Goal: Book appointment/travel/reservation

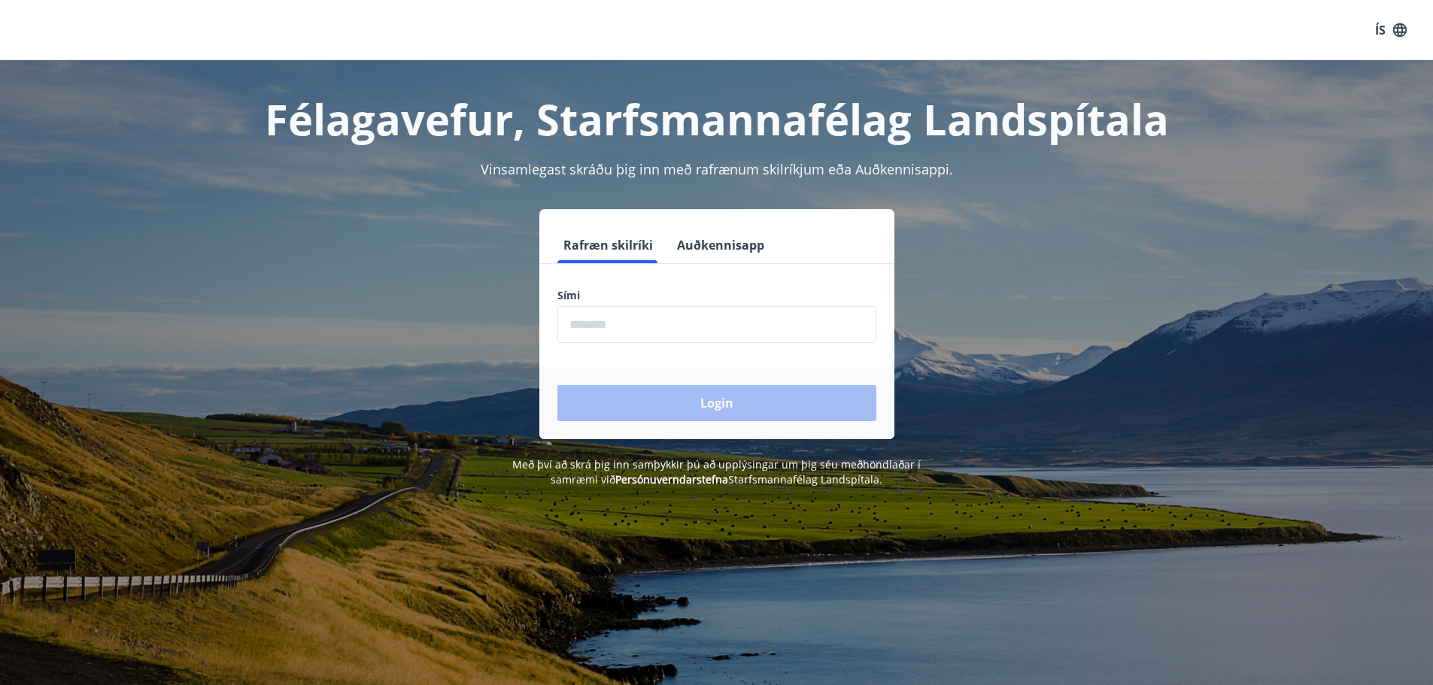
click at [599, 311] on input "phone" at bounding box center [716, 324] width 319 height 37
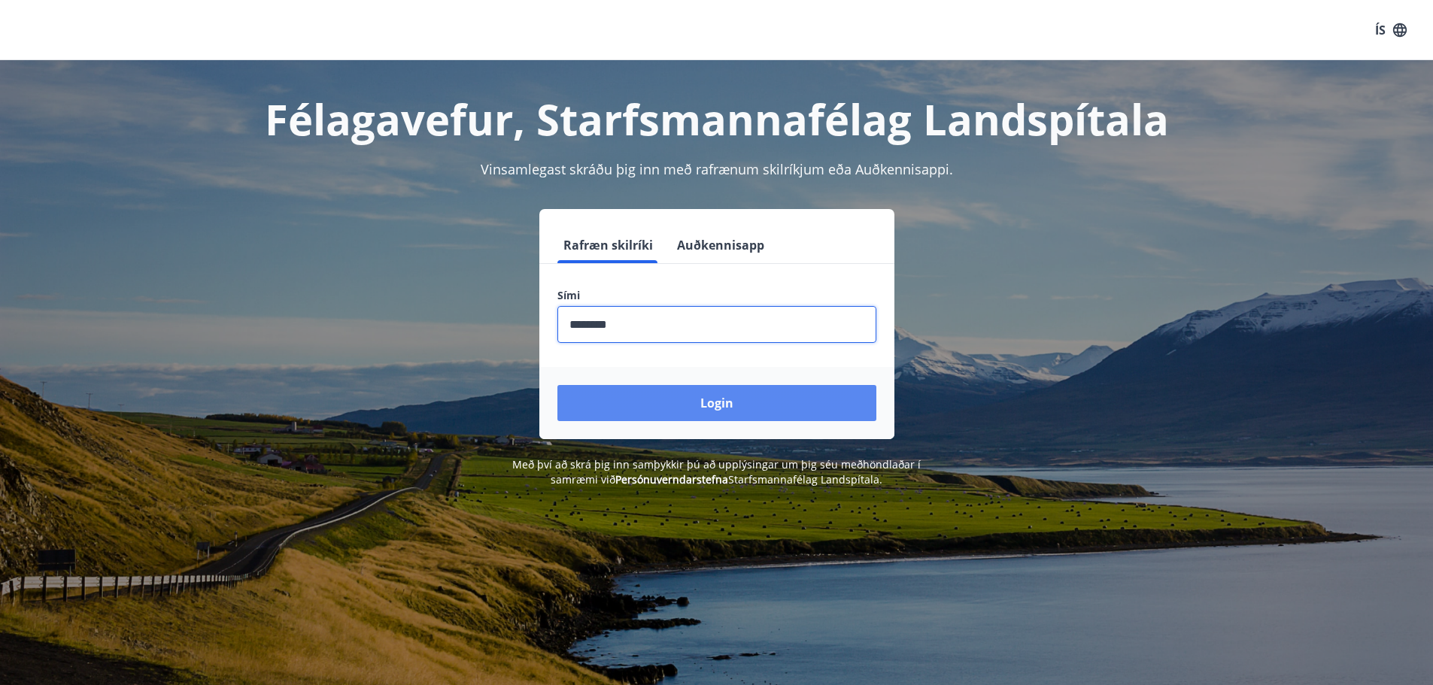
type input "********"
click at [721, 408] on button "Login" at bounding box center [716, 403] width 319 height 36
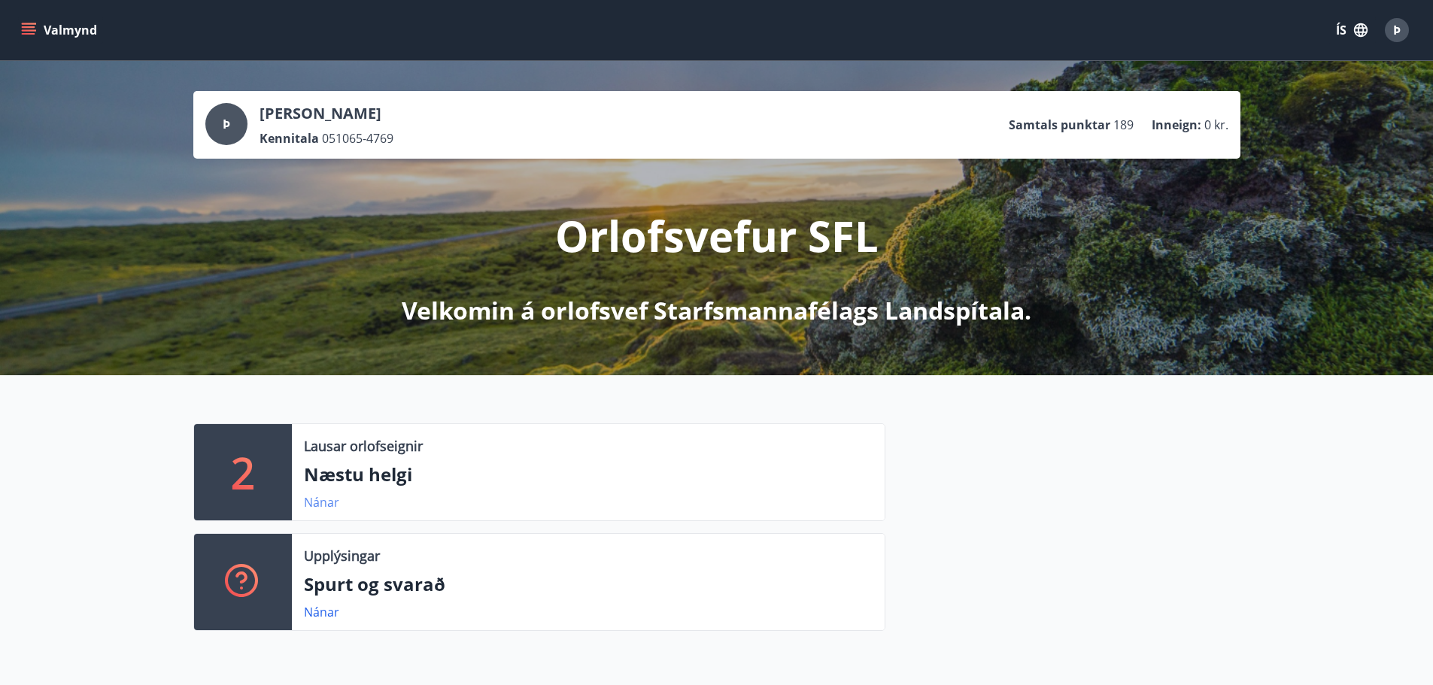
click at [317, 502] on link "Nánar" at bounding box center [321, 502] width 35 height 17
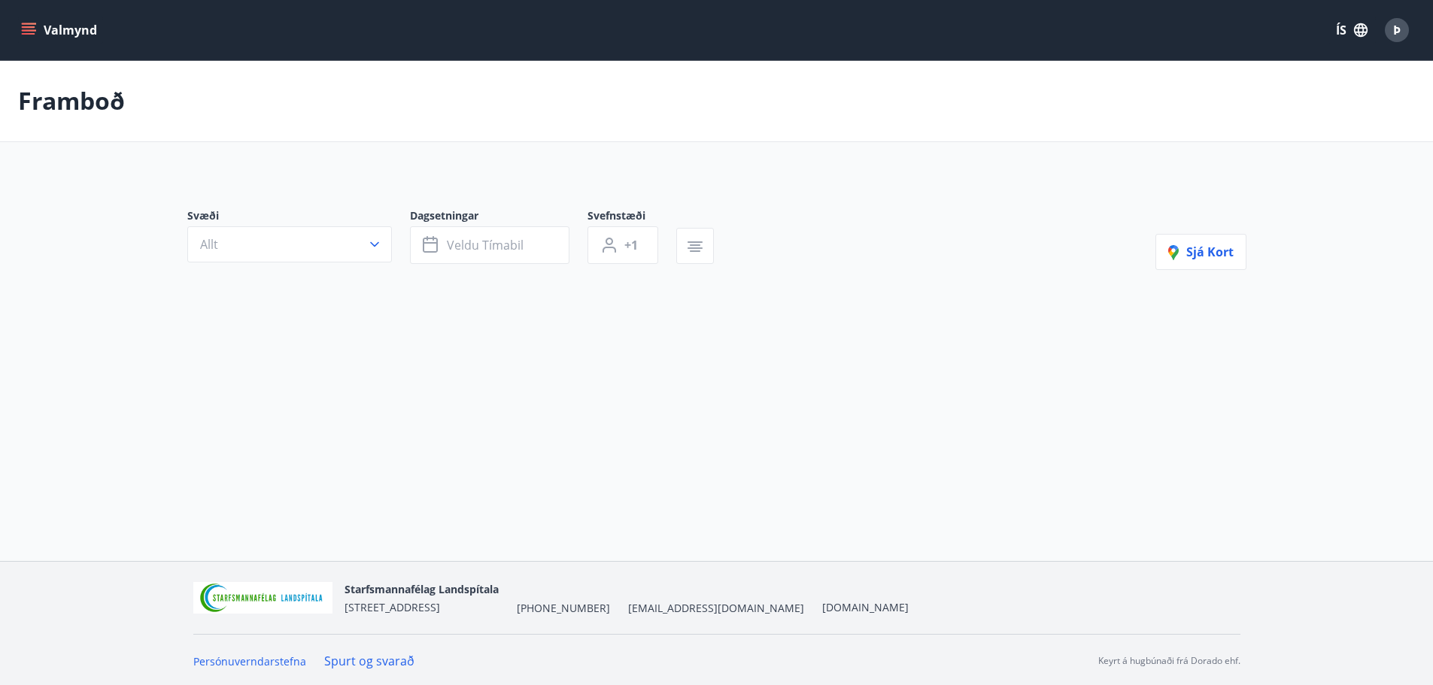
type input "*"
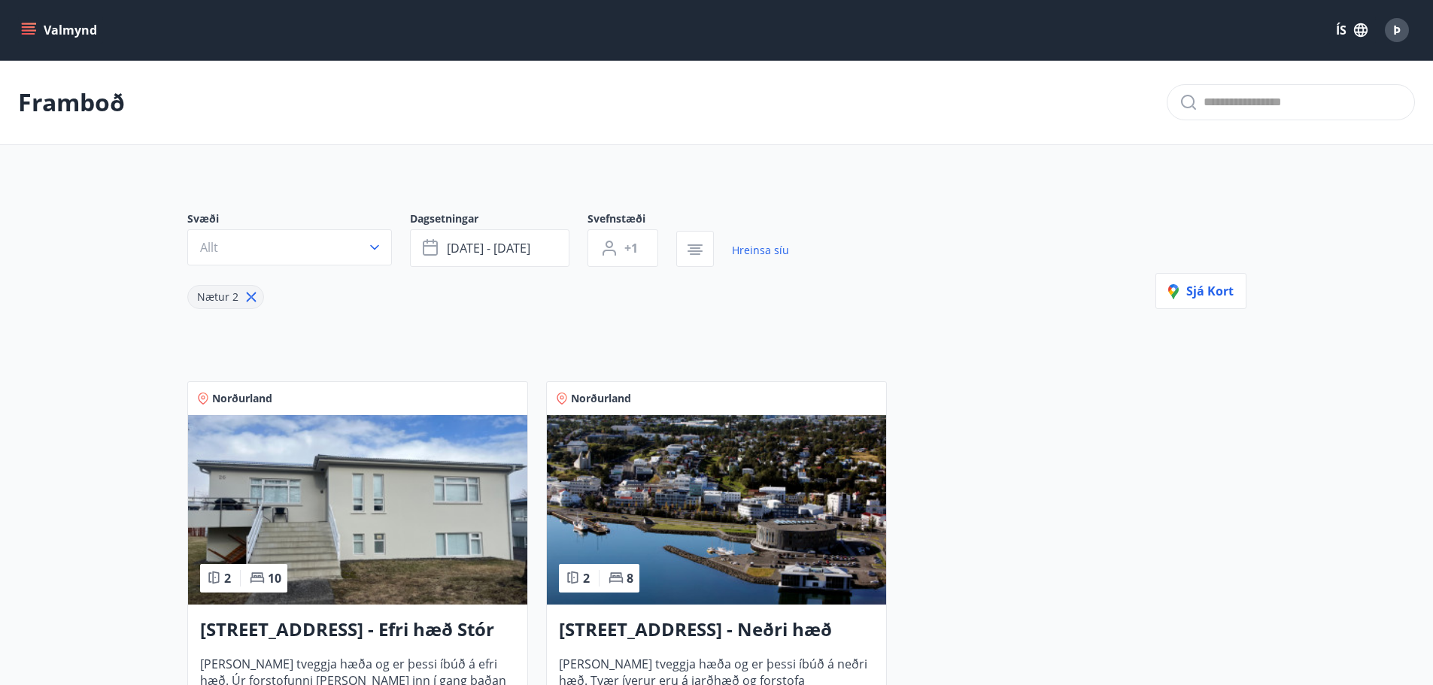
click at [32, 34] on icon "menu" at bounding box center [29, 34] width 14 height 2
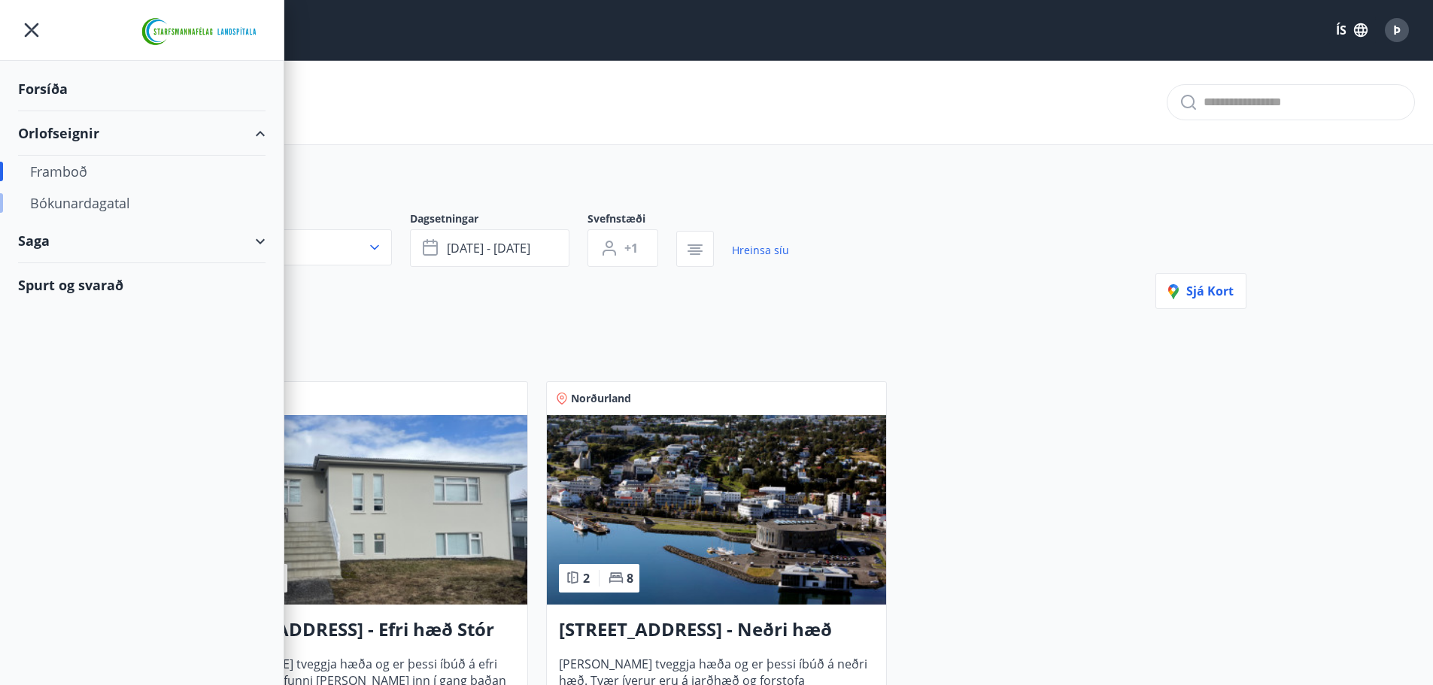
click at [92, 208] on div "Bókunardagatal" at bounding box center [141, 203] width 223 height 32
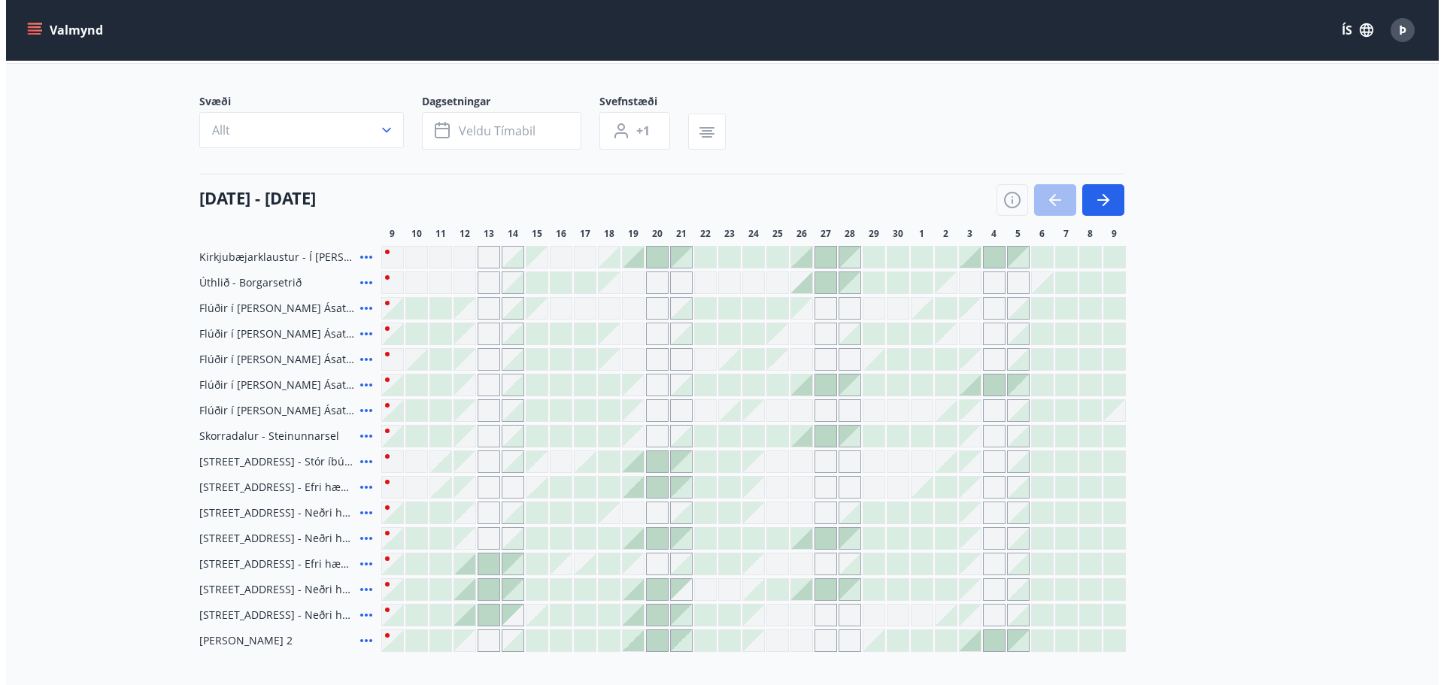
scroll to position [75, 0]
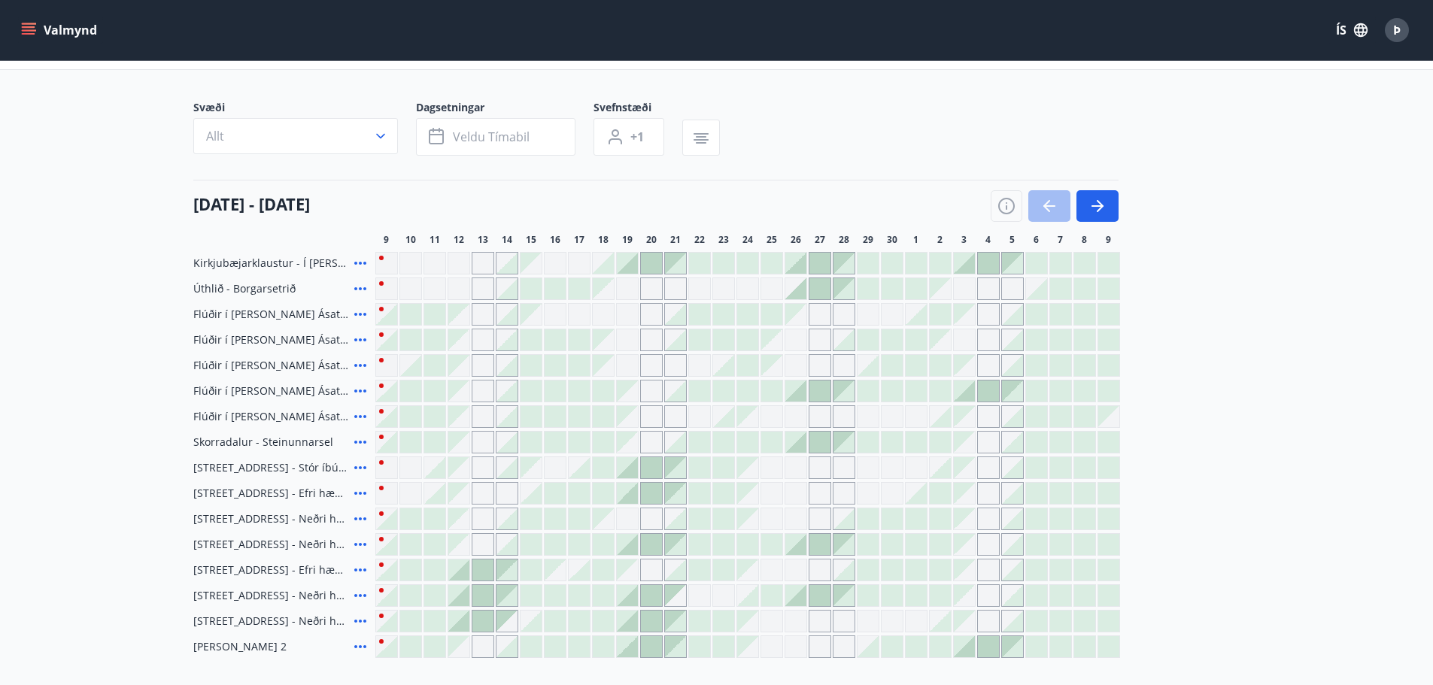
click at [363, 645] on icon at bounding box center [360, 647] width 18 height 18
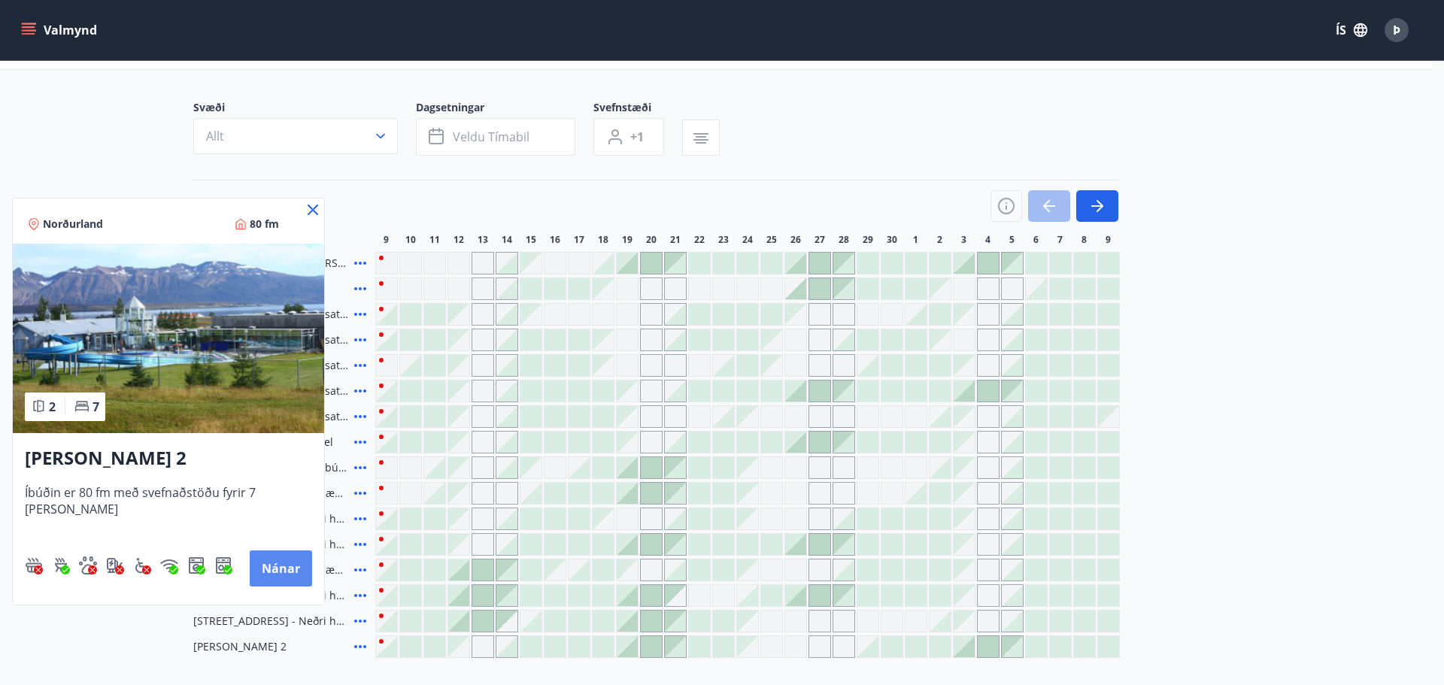
click at [270, 561] on button "Nánar" at bounding box center [281, 569] width 62 height 36
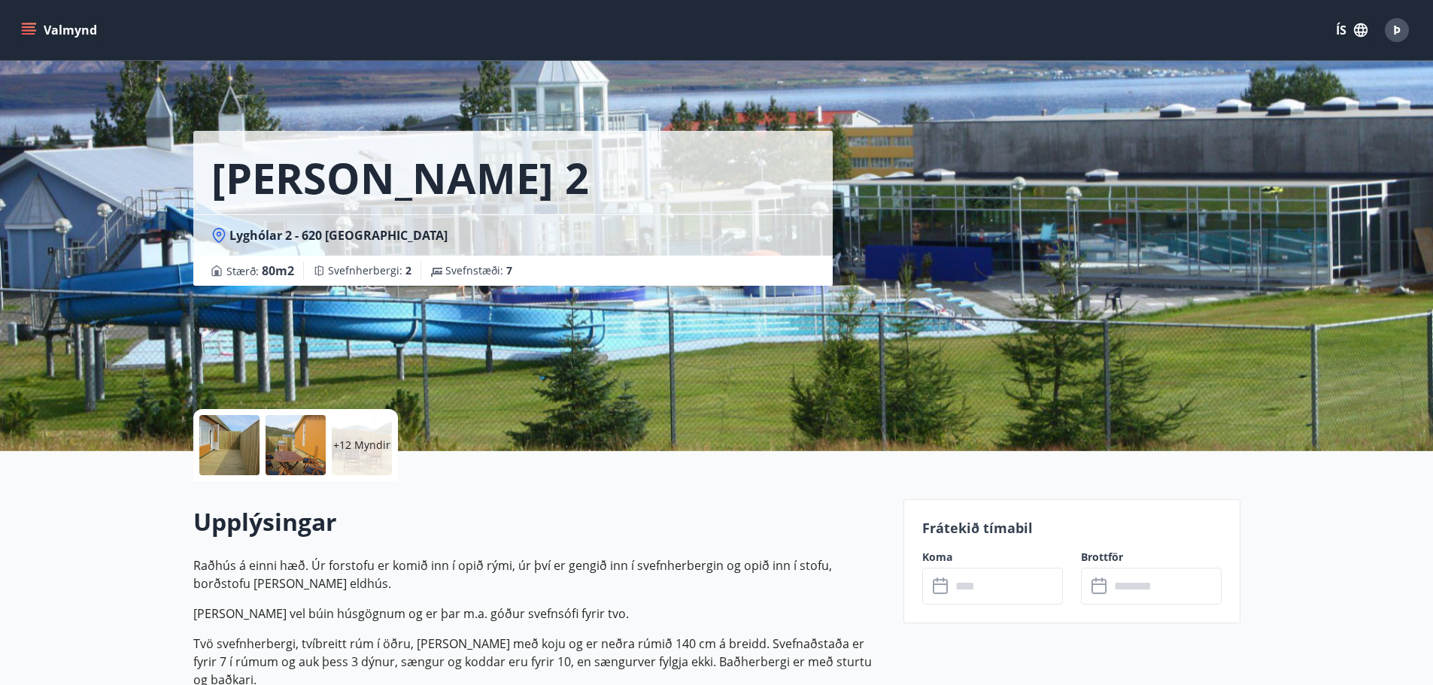
click at [247, 448] on div at bounding box center [229, 445] width 60 height 60
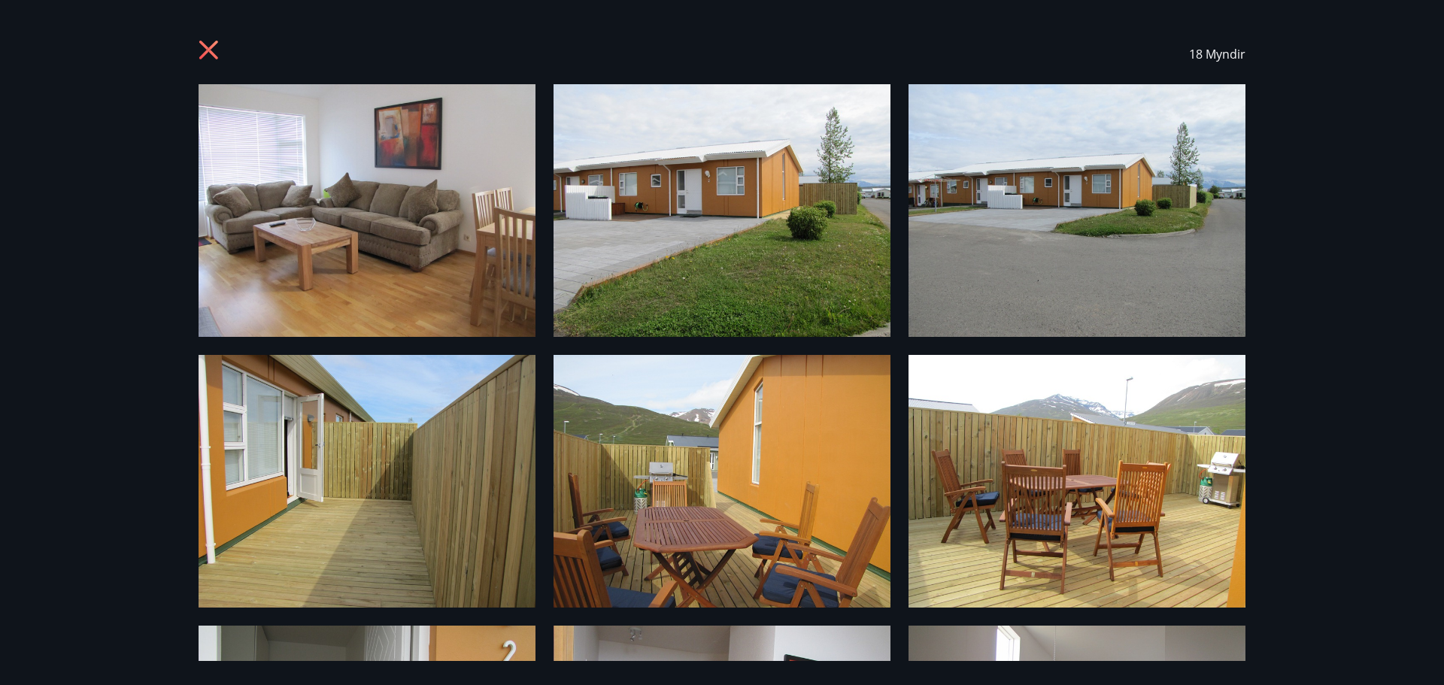
click at [1119, 515] on img at bounding box center [1077, 481] width 337 height 253
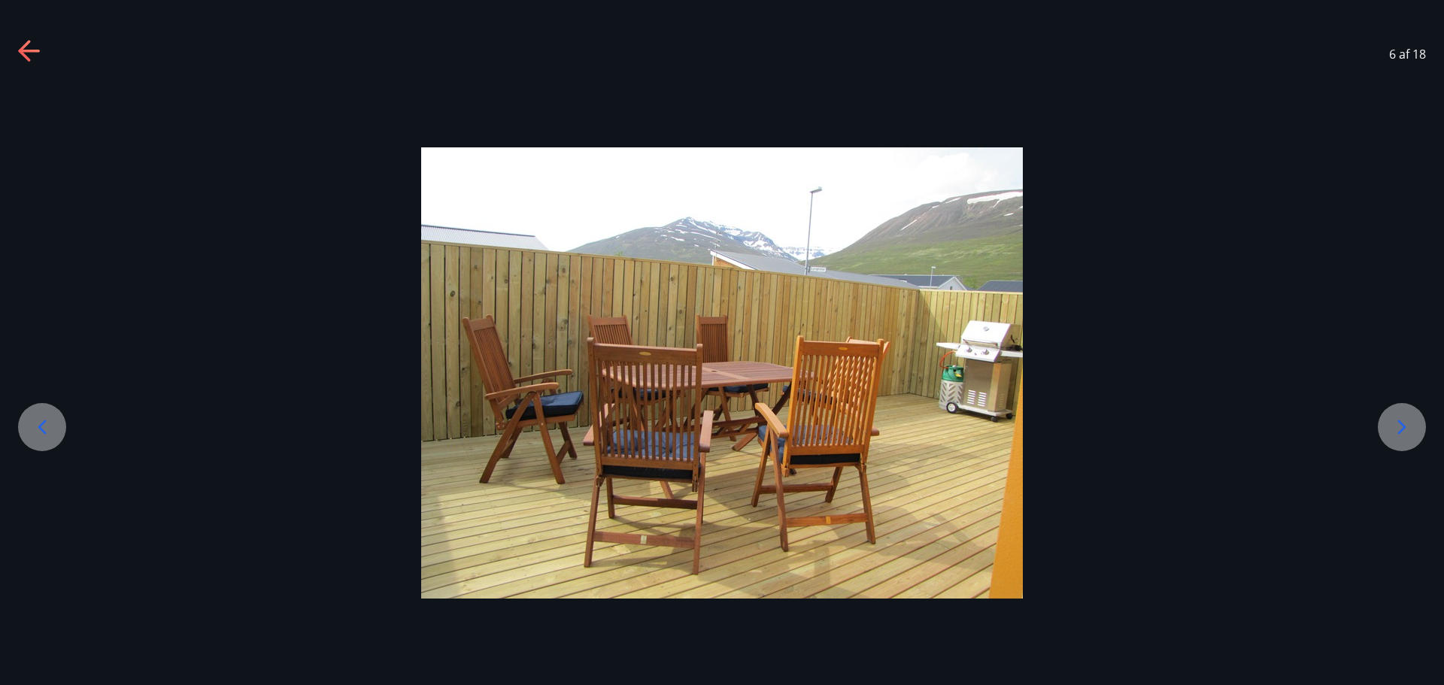
click at [1408, 427] on icon at bounding box center [1402, 427] width 24 height 24
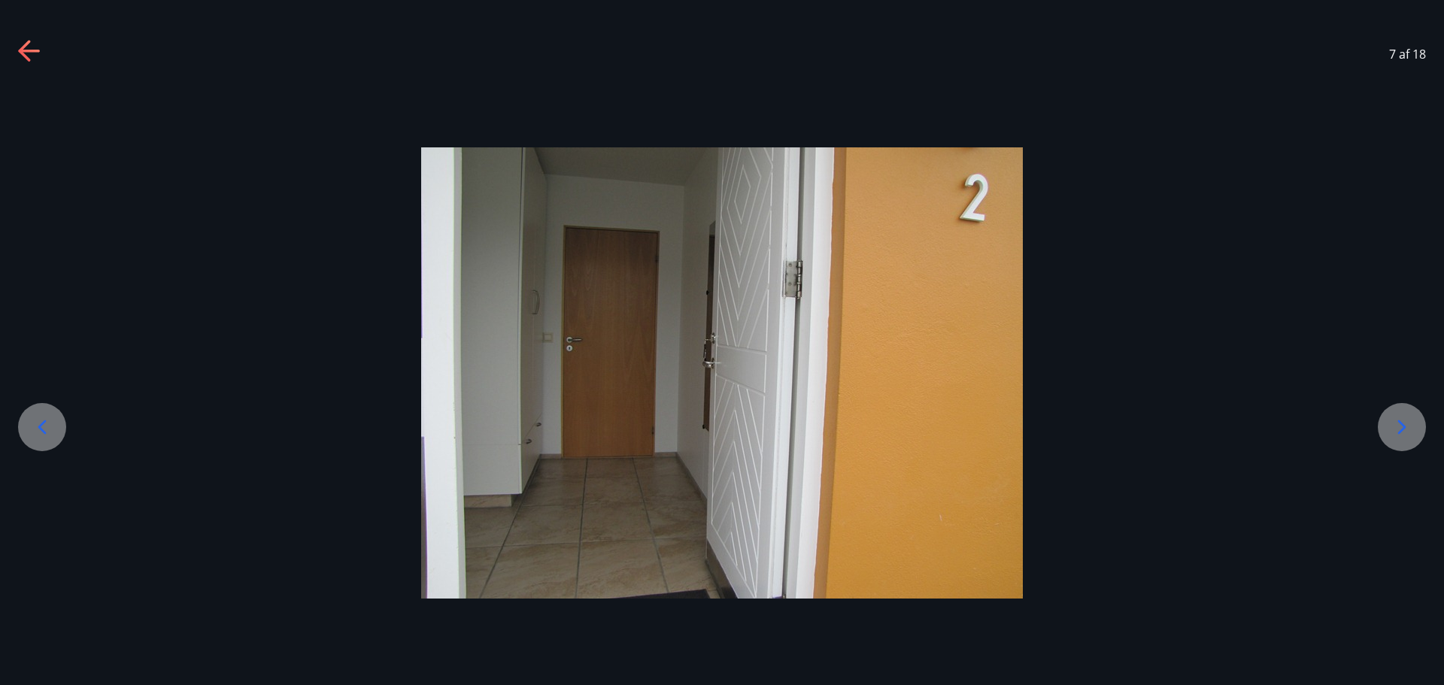
click at [1408, 427] on icon at bounding box center [1402, 427] width 24 height 24
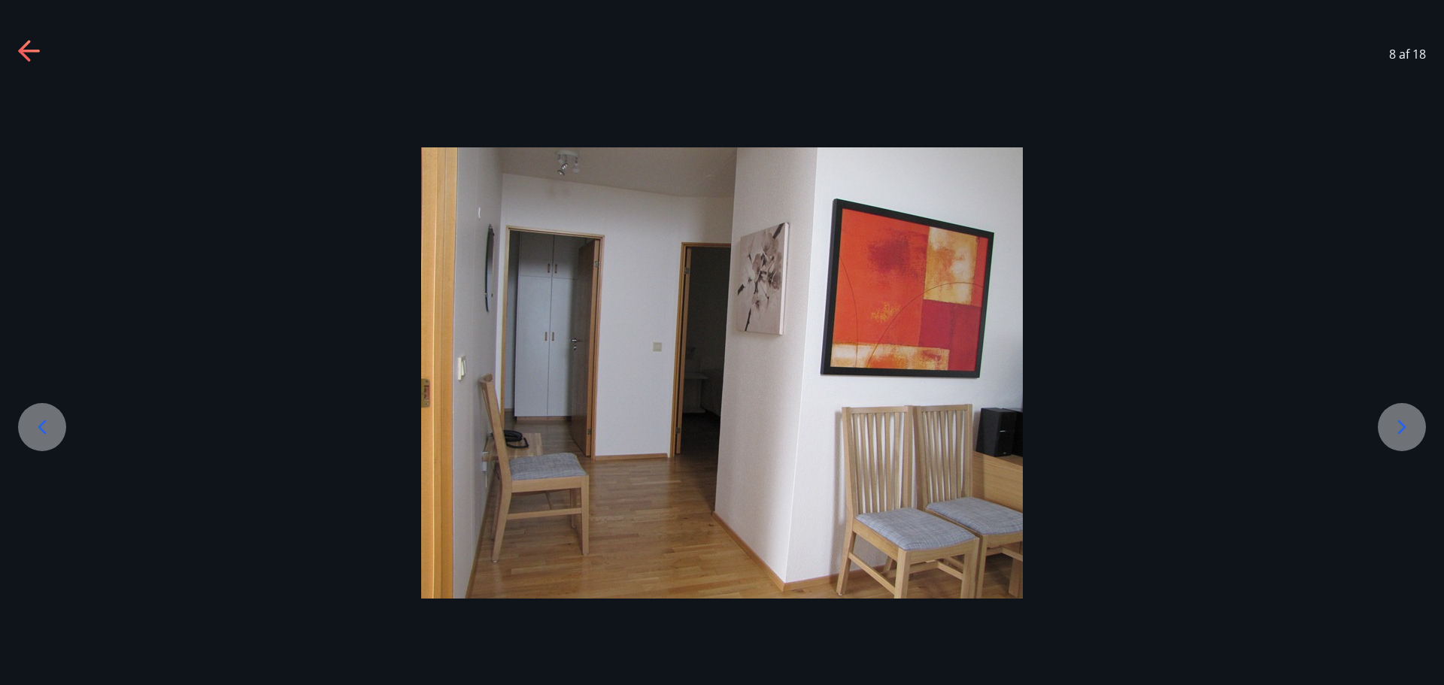
click at [1408, 427] on icon at bounding box center [1402, 427] width 24 height 24
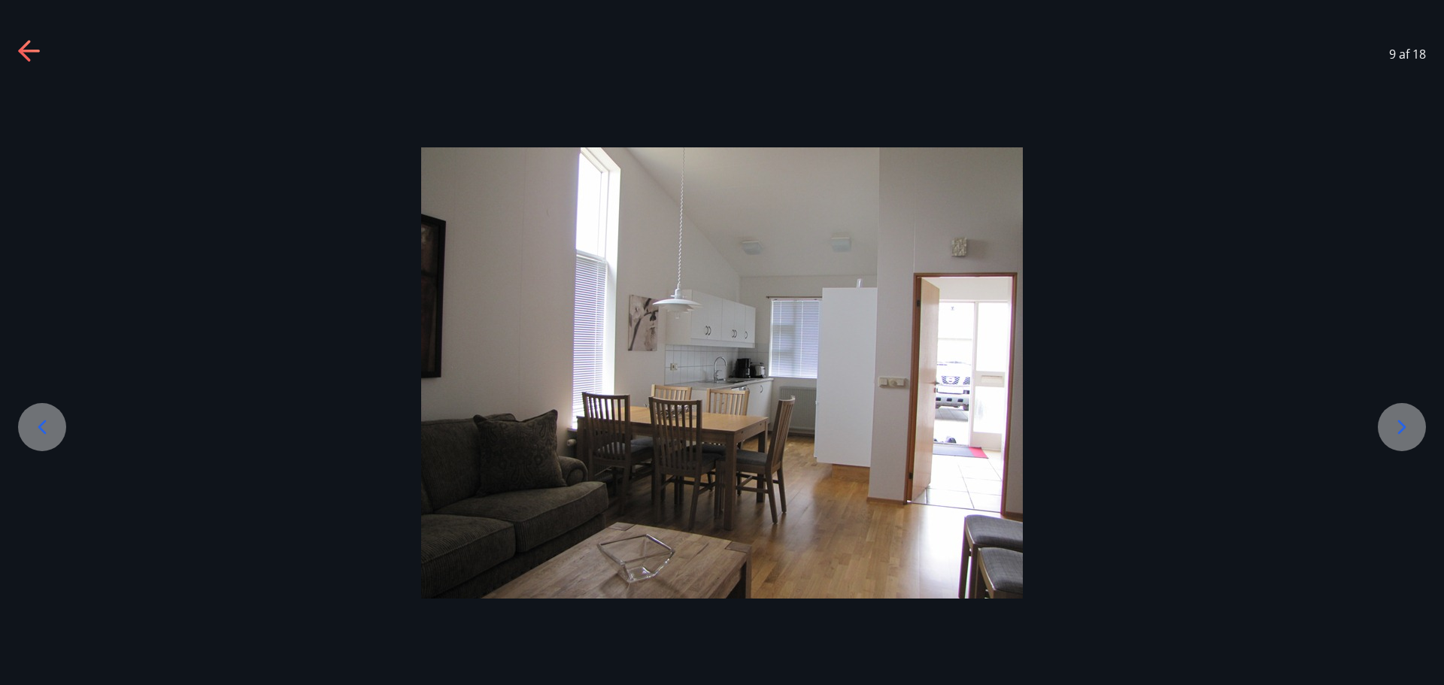
click at [1408, 427] on icon at bounding box center [1402, 427] width 24 height 24
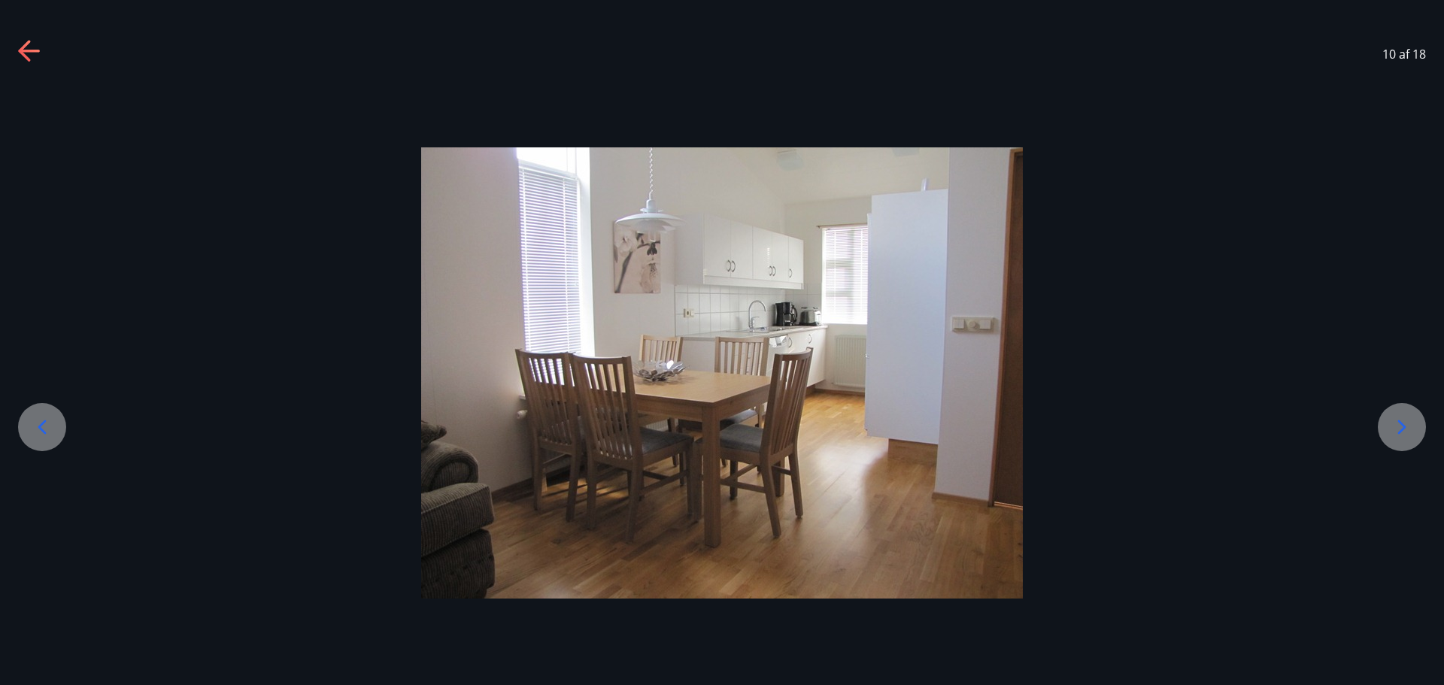
click at [1408, 427] on icon at bounding box center [1402, 427] width 24 height 24
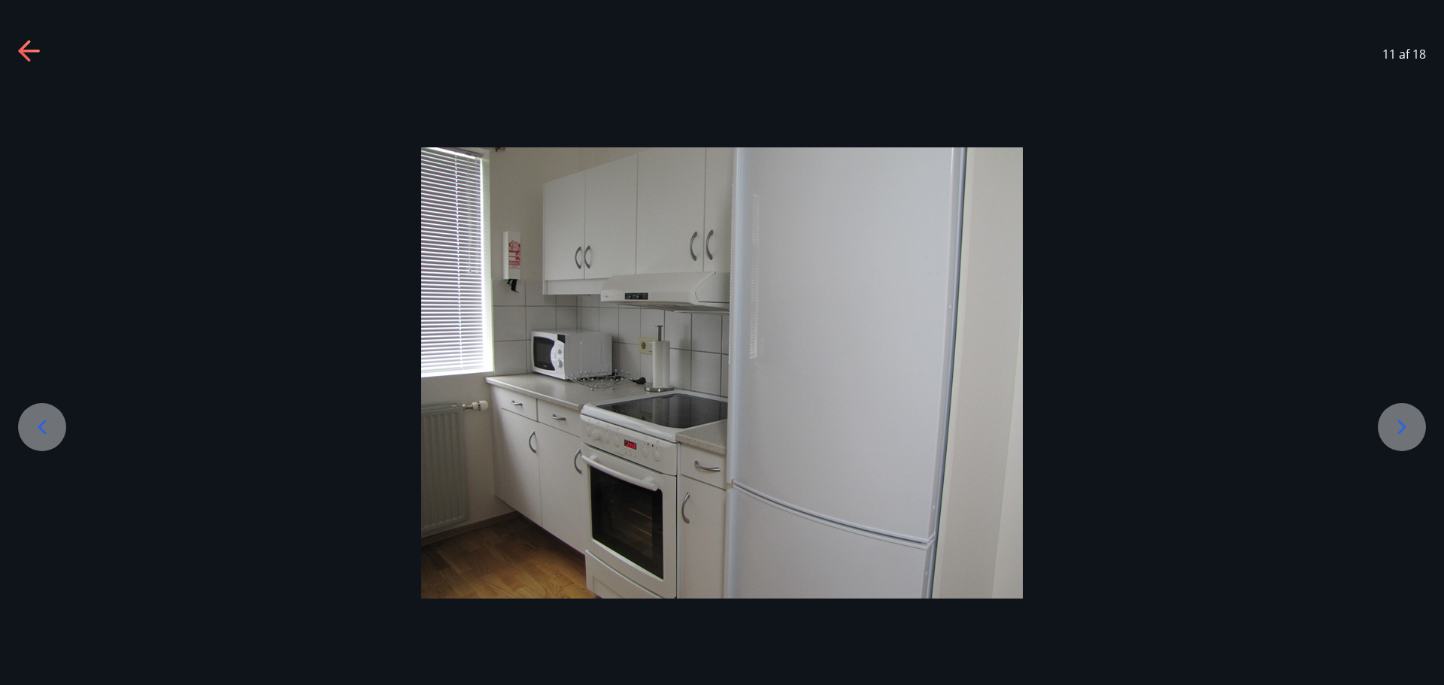
click at [1408, 427] on icon at bounding box center [1402, 427] width 24 height 24
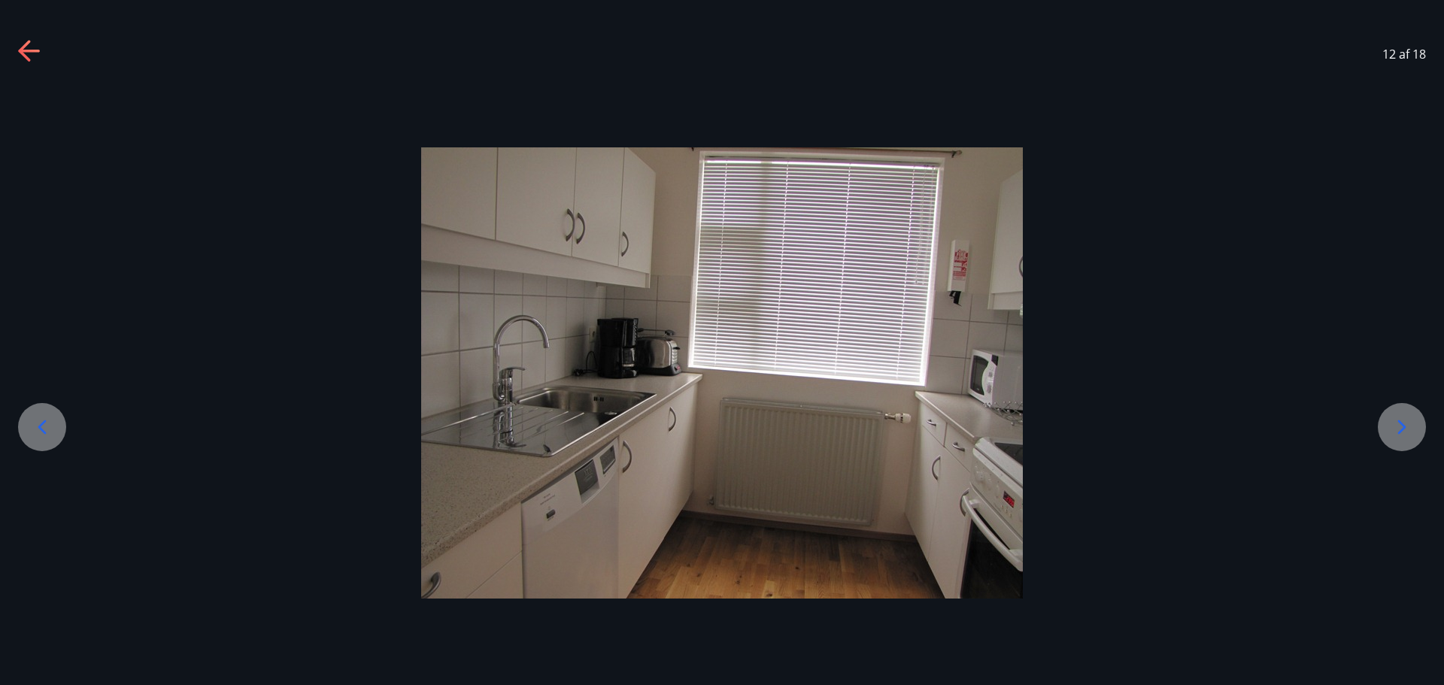
click at [1408, 427] on icon at bounding box center [1402, 427] width 24 height 24
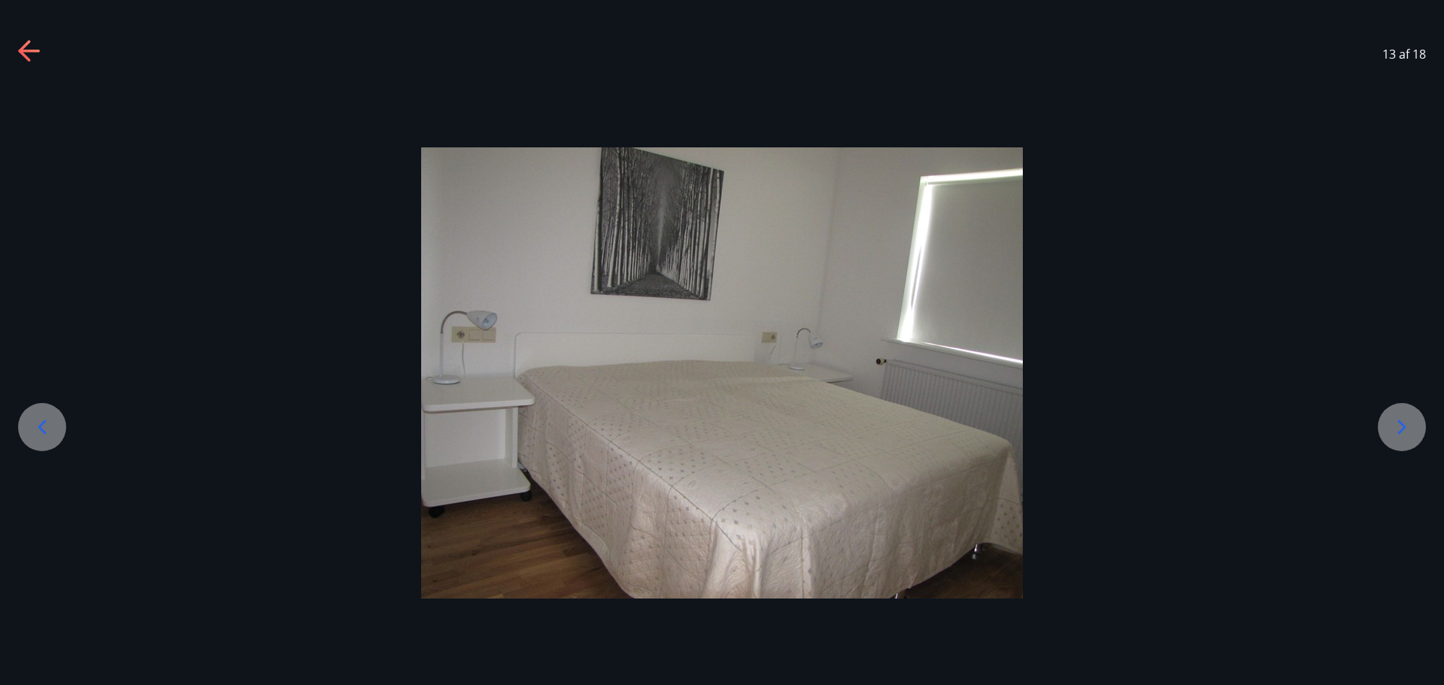
click at [1408, 427] on icon at bounding box center [1402, 427] width 24 height 24
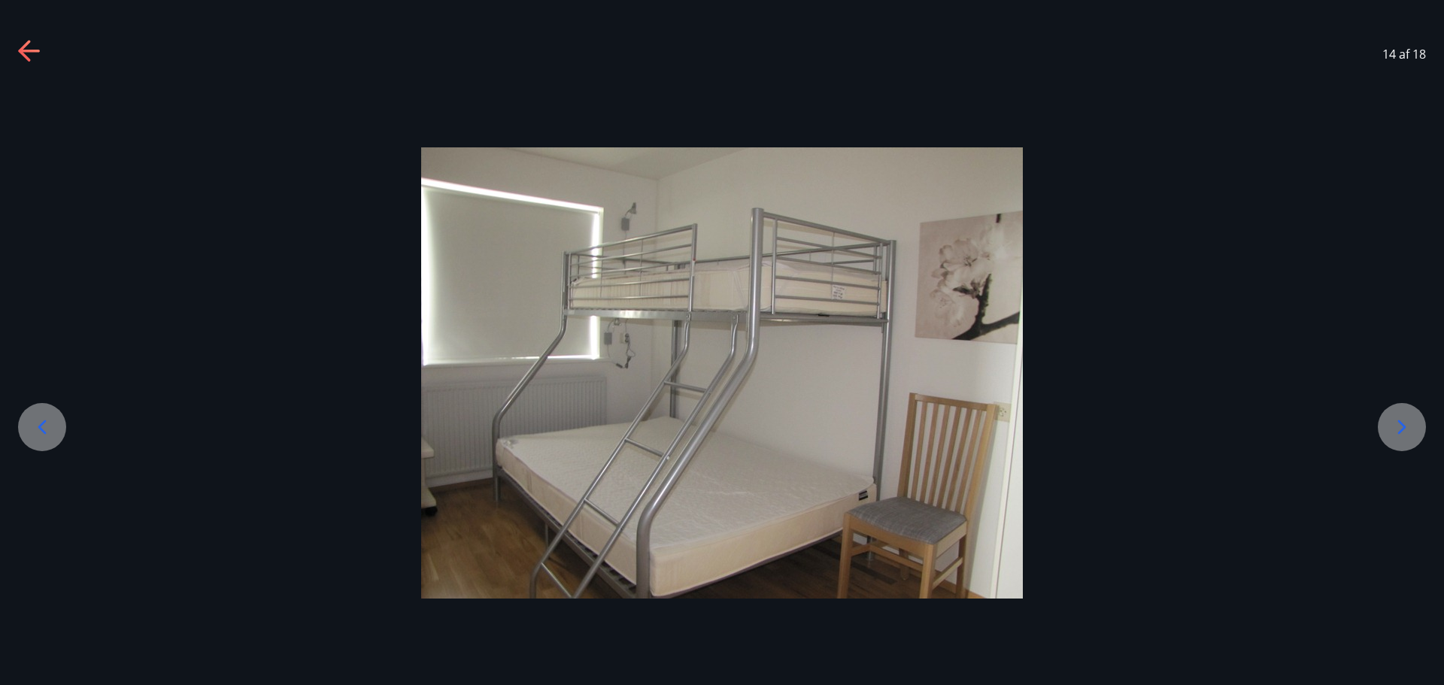
click at [1408, 427] on icon at bounding box center [1402, 427] width 24 height 24
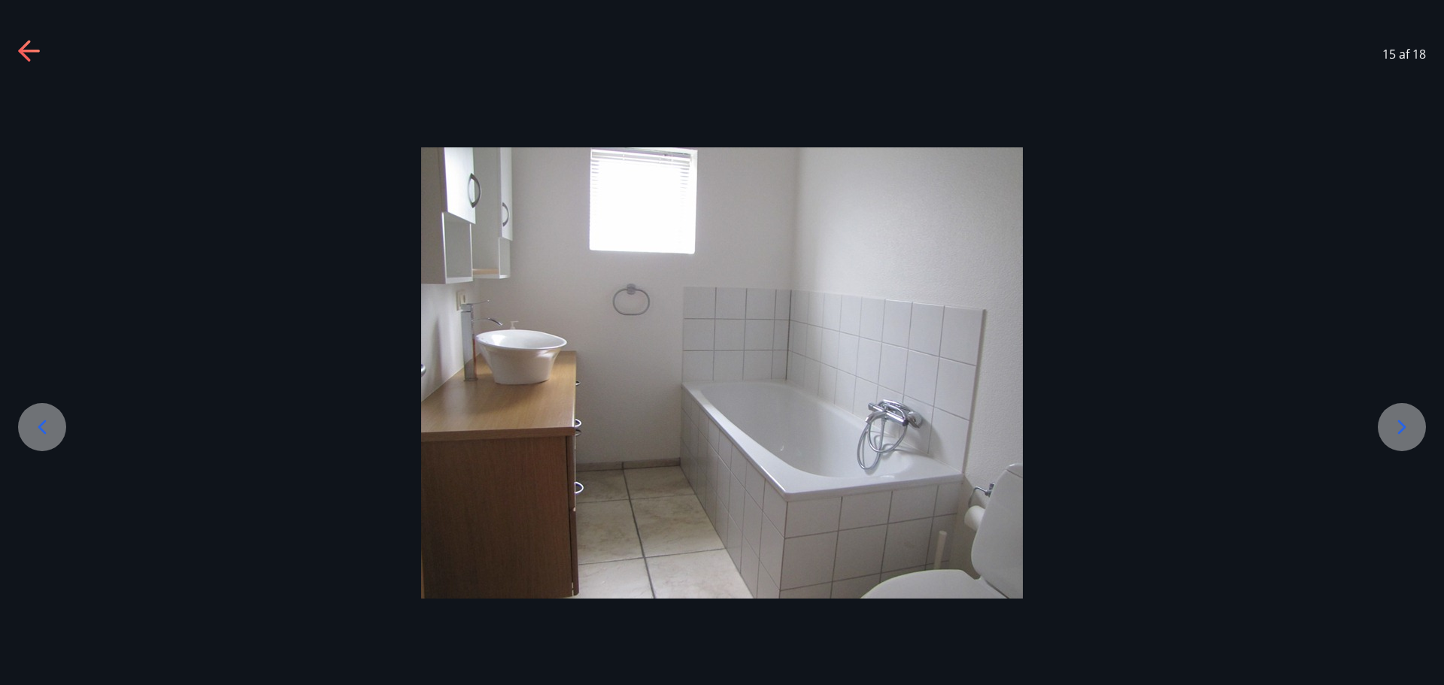
click at [1408, 427] on icon at bounding box center [1402, 427] width 24 height 24
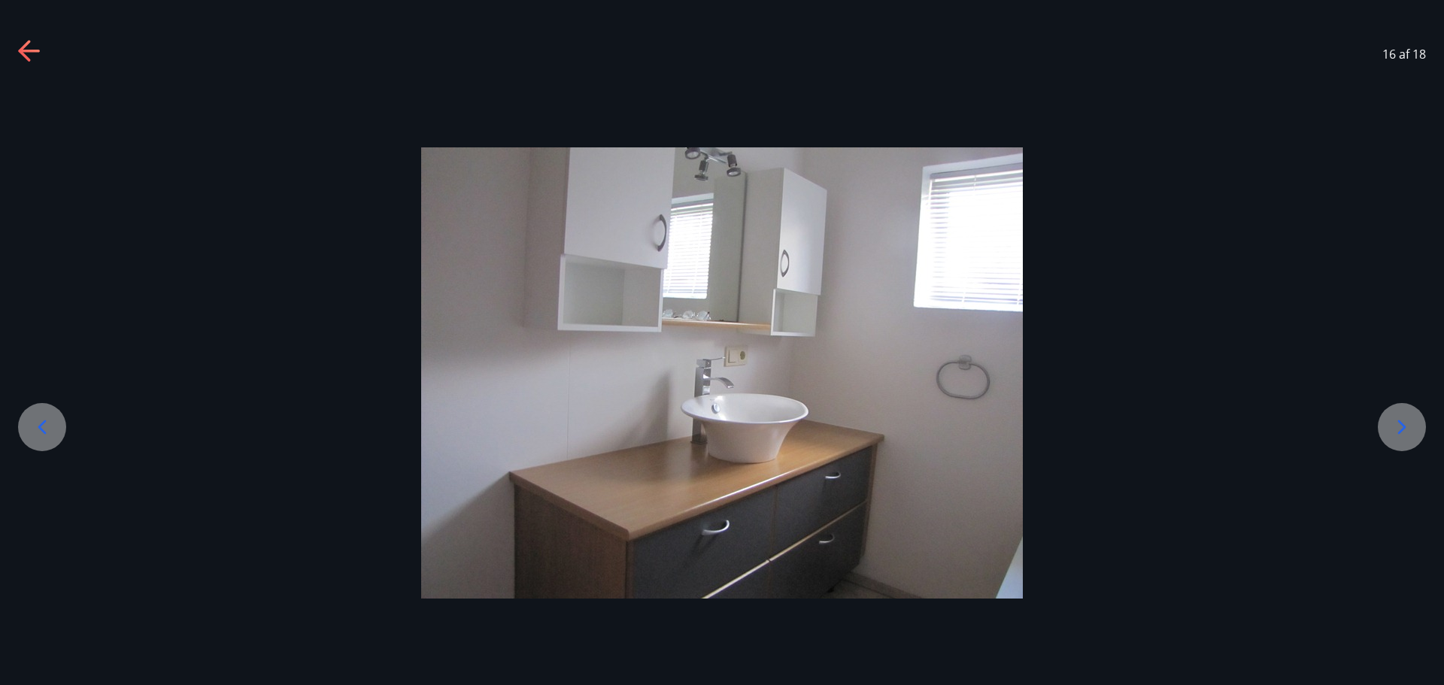
click at [1408, 427] on icon at bounding box center [1402, 427] width 24 height 24
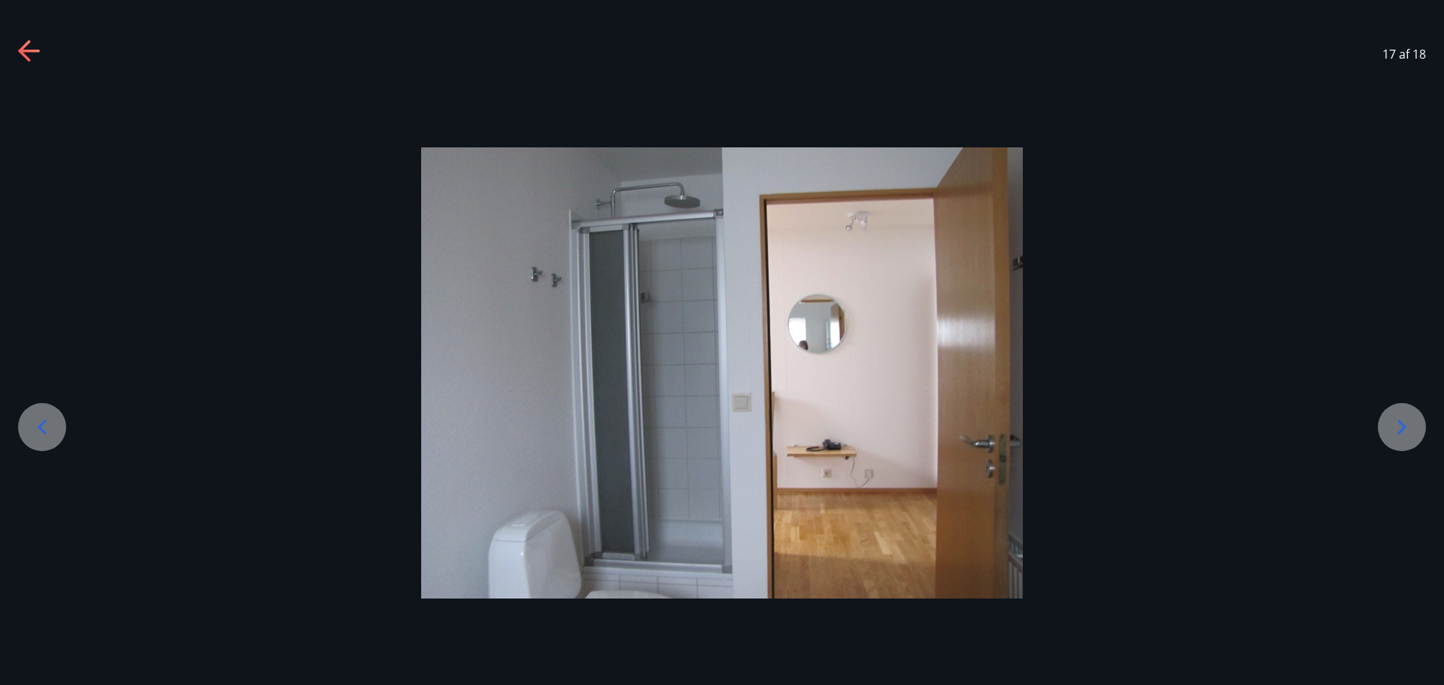
click at [1408, 427] on icon at bounding box center [1402, 427] width 24 height 24
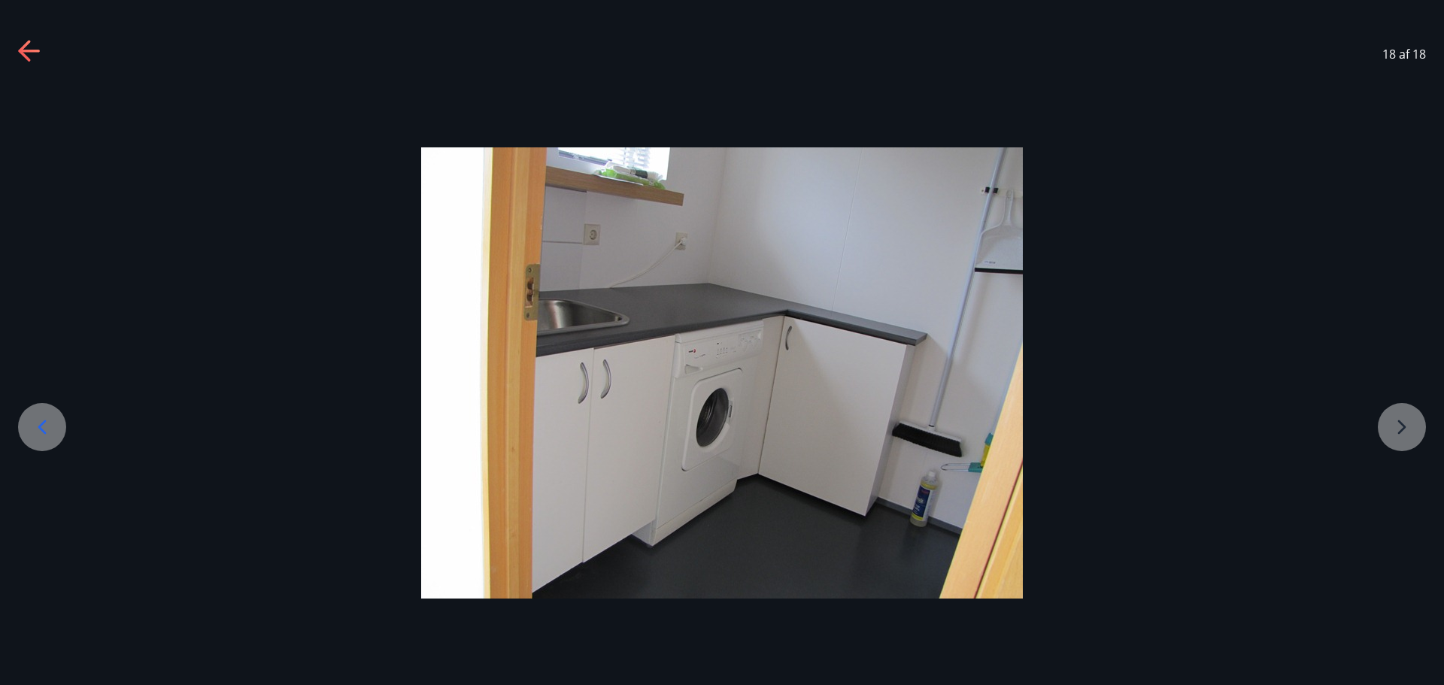
click at [1408, 427] on div at bounding box center [722, 372] width 1444 height 451
drag, startPoint x: 28, startPoint y: 50, endPoint x: 25, endPoint y: 14, distance: 36.2
click at [29, 49] on icon at bounding box center [30, 52] width 24 height 24
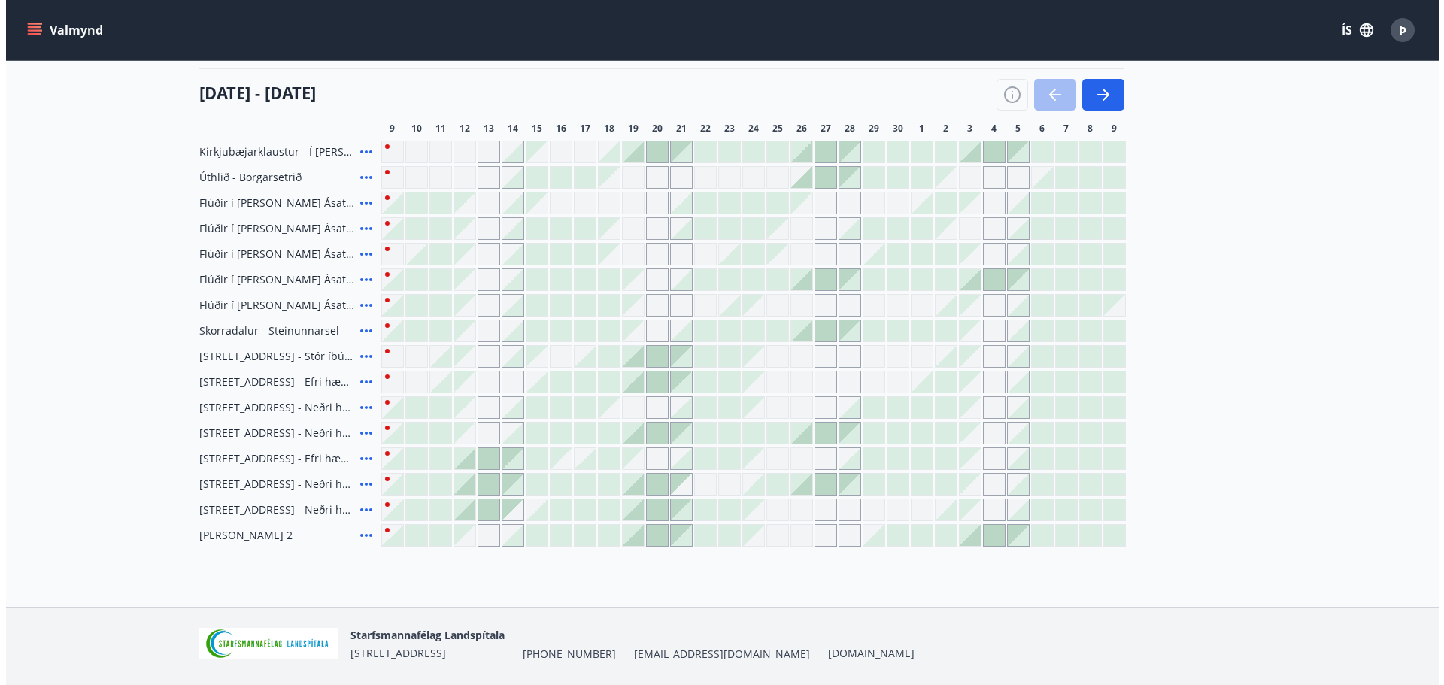
scroll to position [159, 0]
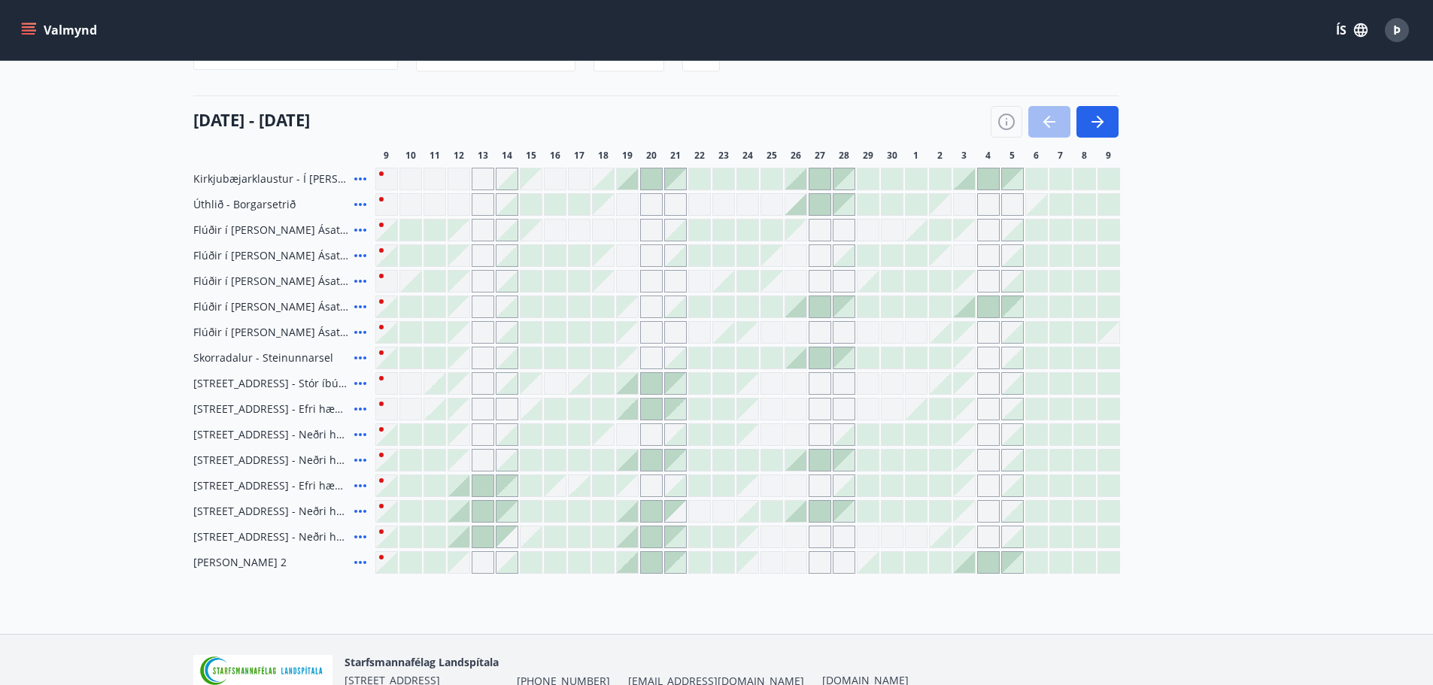
drag, startPoint x: 249, startPoint y: 180, endPoint x: 319, endPoint y: 185, distance: 70.2
click at [251, 180] on span "Kirkjubæjarklaustur - Í [PERSON_NAME] Hæðargarðs" at bounding box center [270, 179] width 155 height 15
click at [355, 179] on icon at bounding box center [360, 179] width 12 height 3
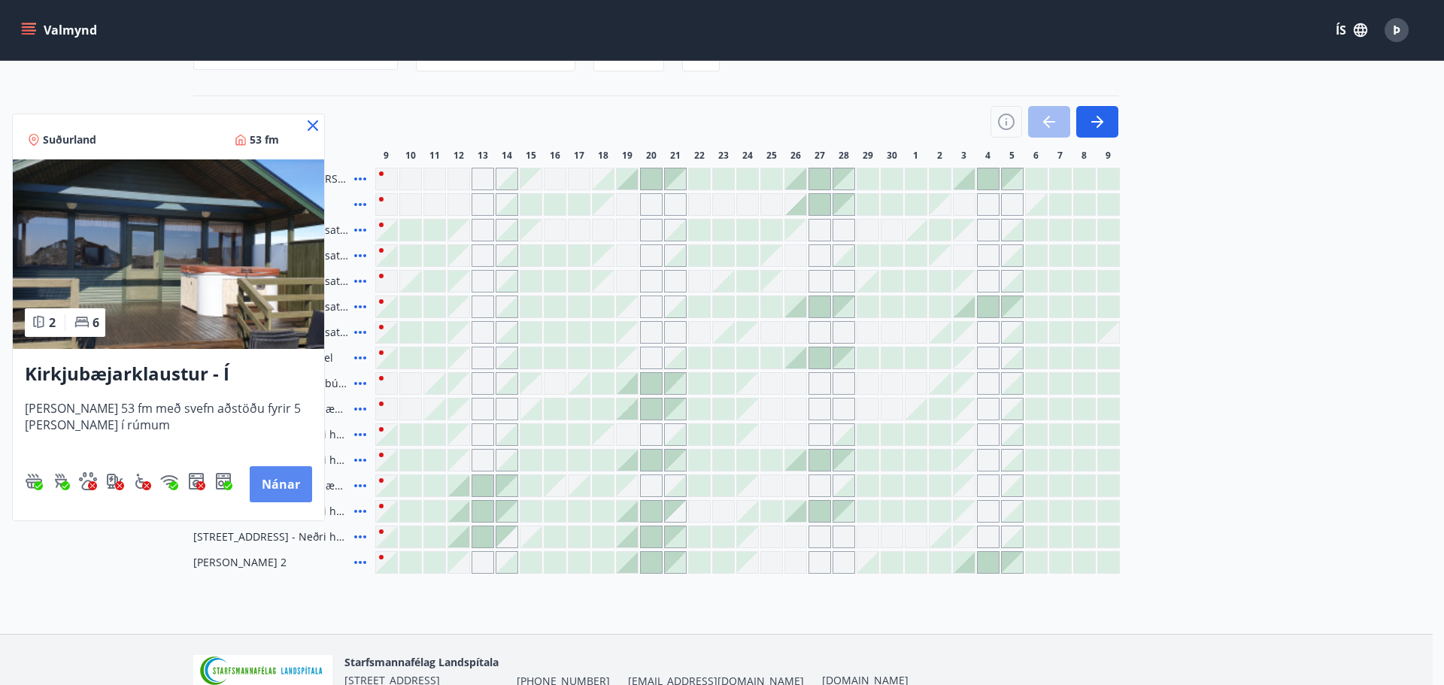
click at [280, 485] on button "Nánar" at bounding box center [281, 484] width 62 height 36
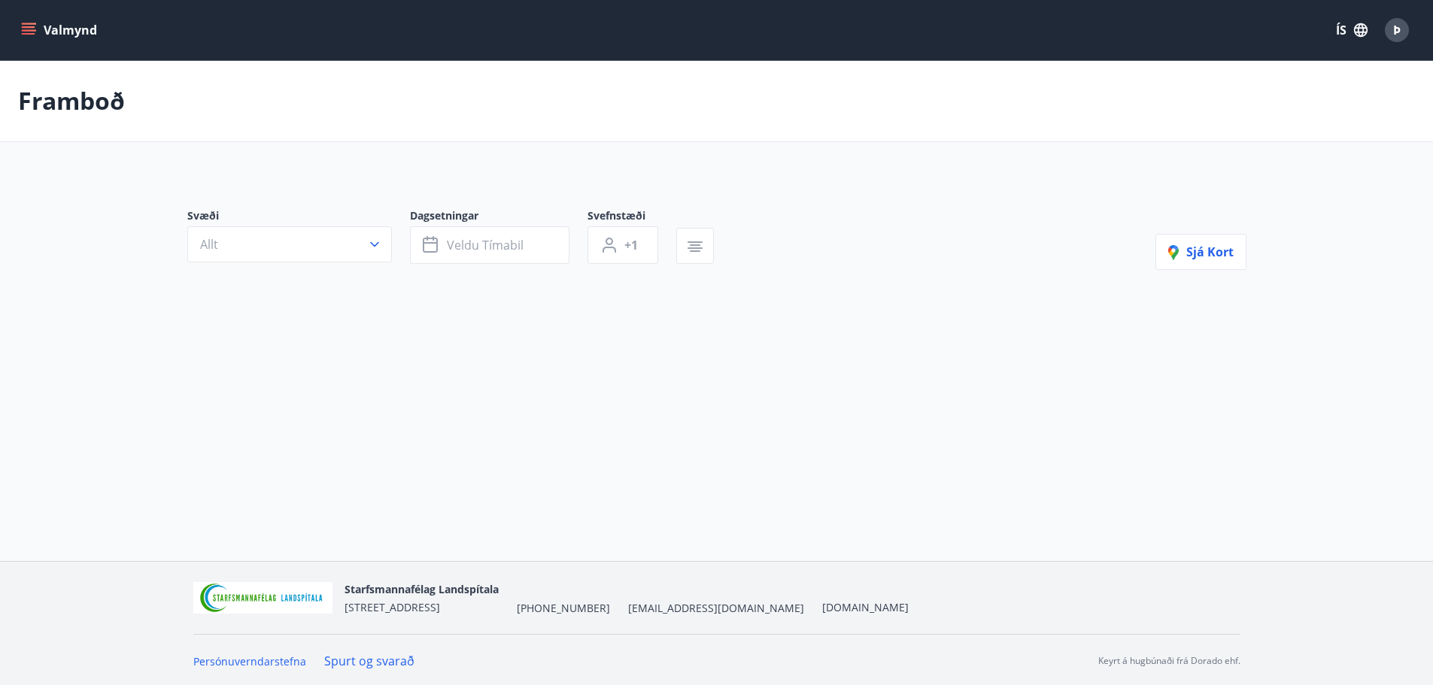
type input "*"
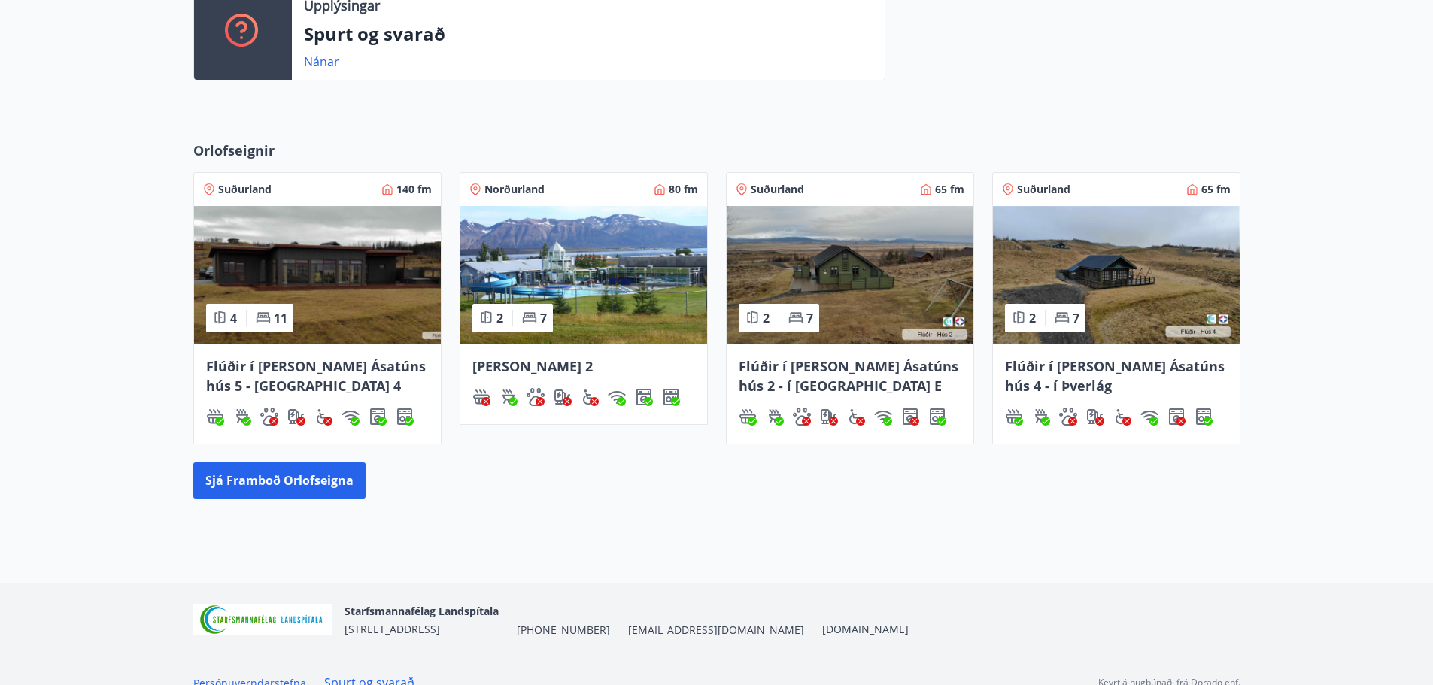
scroll to position [575, 0]
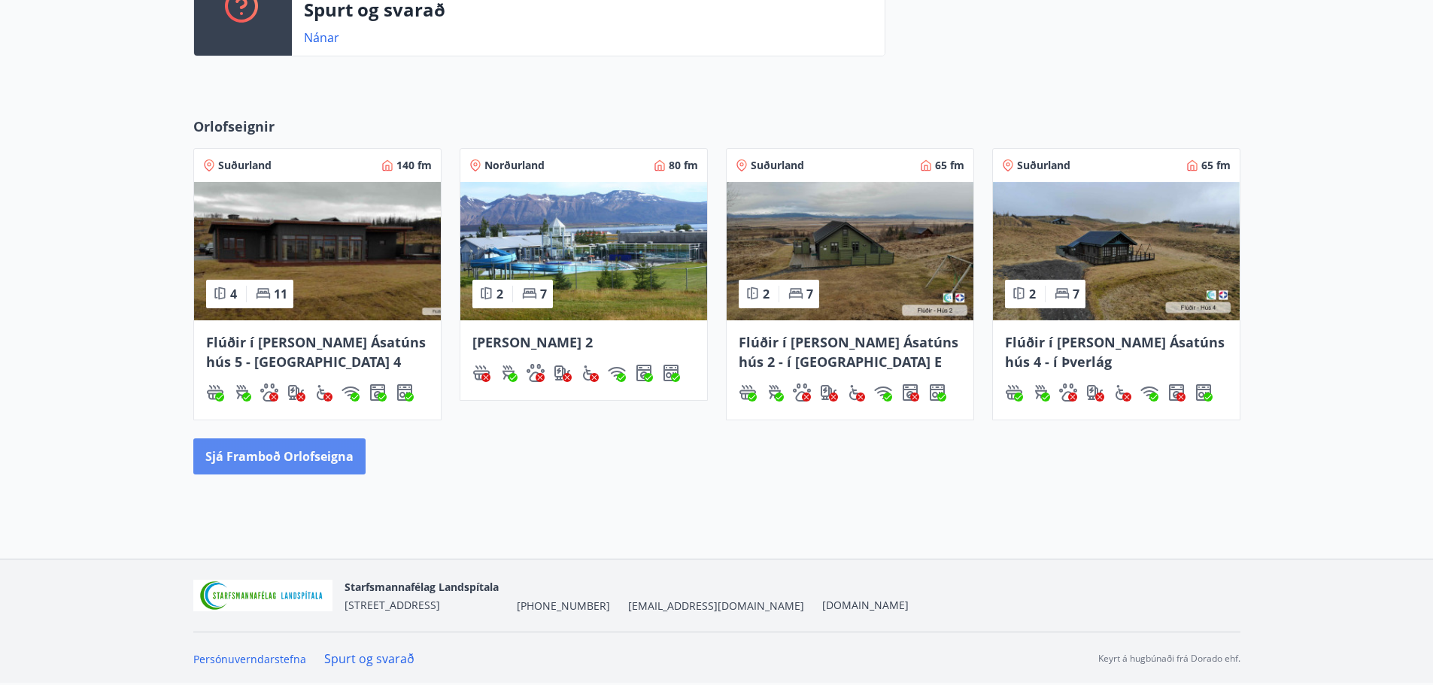
click at [254, 464] on button "Sjá framboð orlofseigna" at bounding box center [279, 457] width 172 height 36
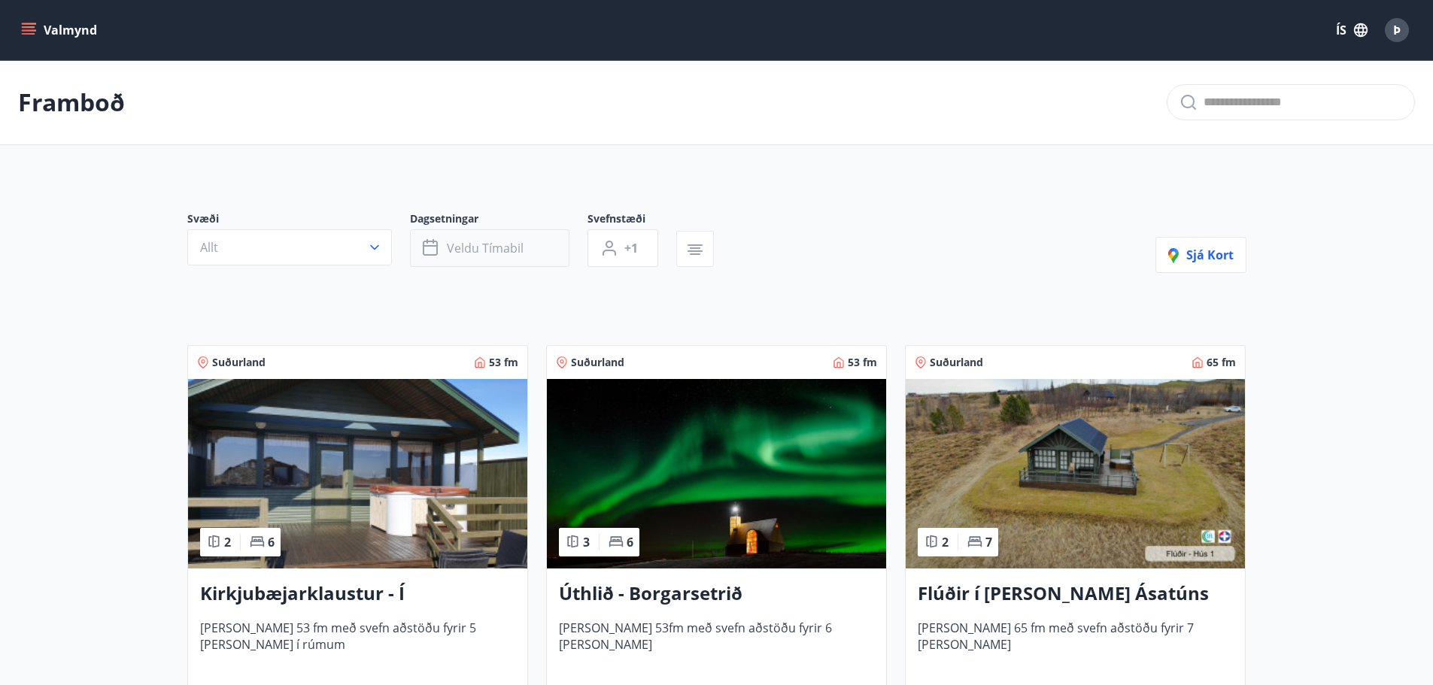
click at [503, 248] on span "Veldu tímabil" at bounding box center [485, 248] width 77 height 17
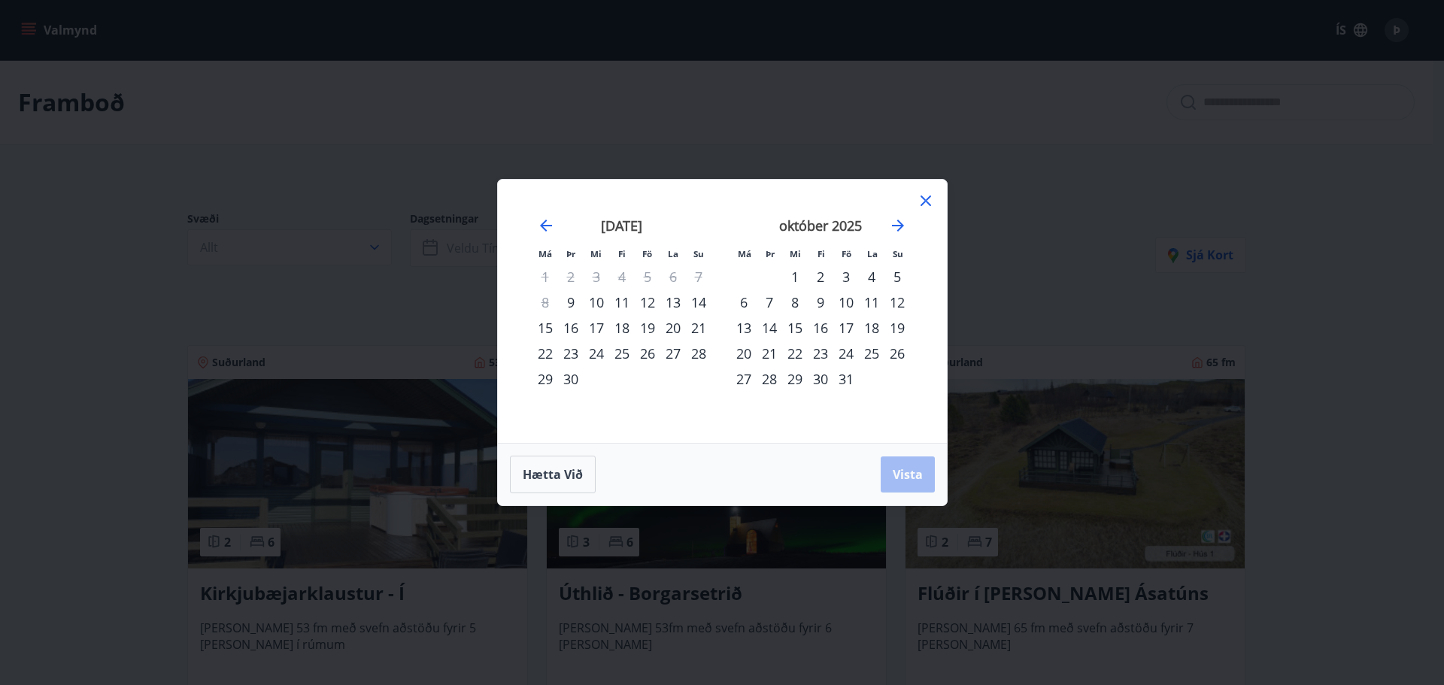
click at [831, 342] on div "23" at bounding box center [821, 354] width 26 height 26
drag, startPoint x: 797, startPoint y: 275, endPoint x: 814, endPoint y: 278, distance: 16.7
click at [799, 274] on div "1" at bounding box center [795, 277] width 26 height 26
click at [844, 377] on div "31" at bounding box center [847, 379] width 26 height 26
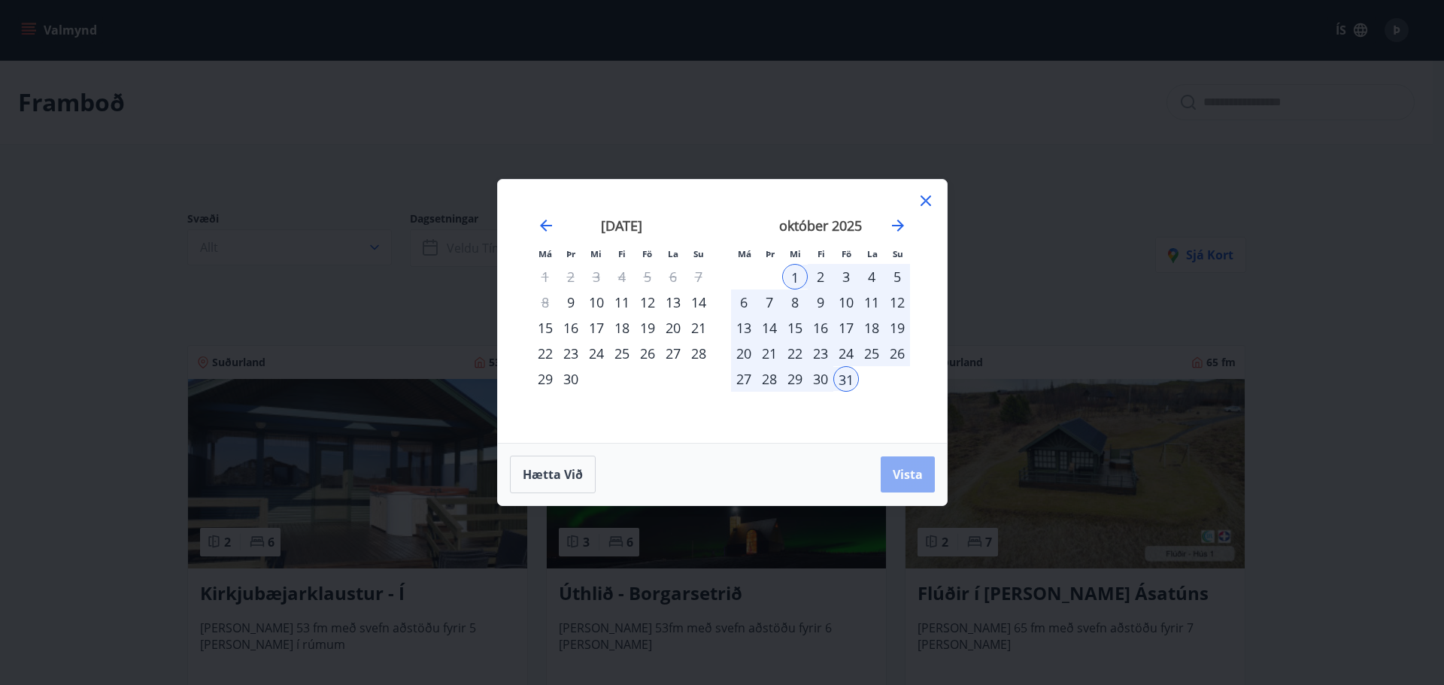
click at [916, 474] on span "Vista" at bounding box center [908, 474] width 30 height 17
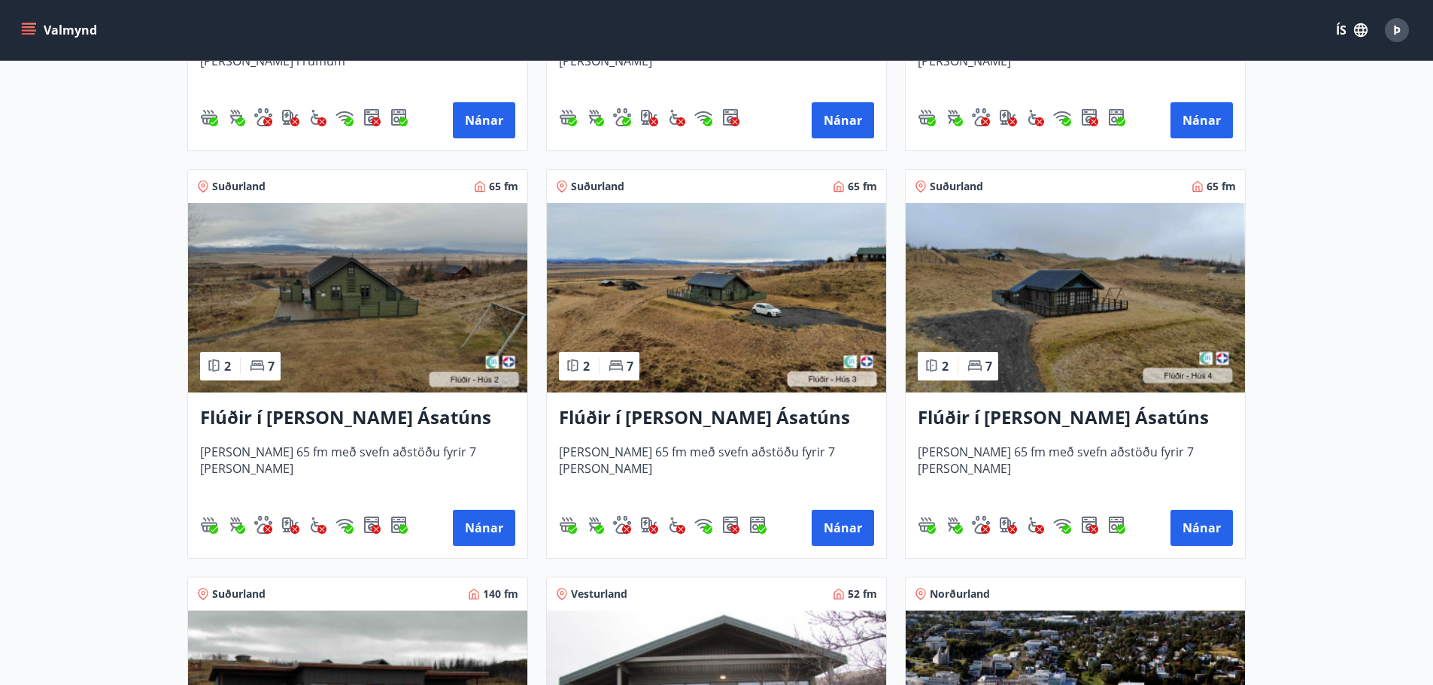
scroll to position [451, 0]
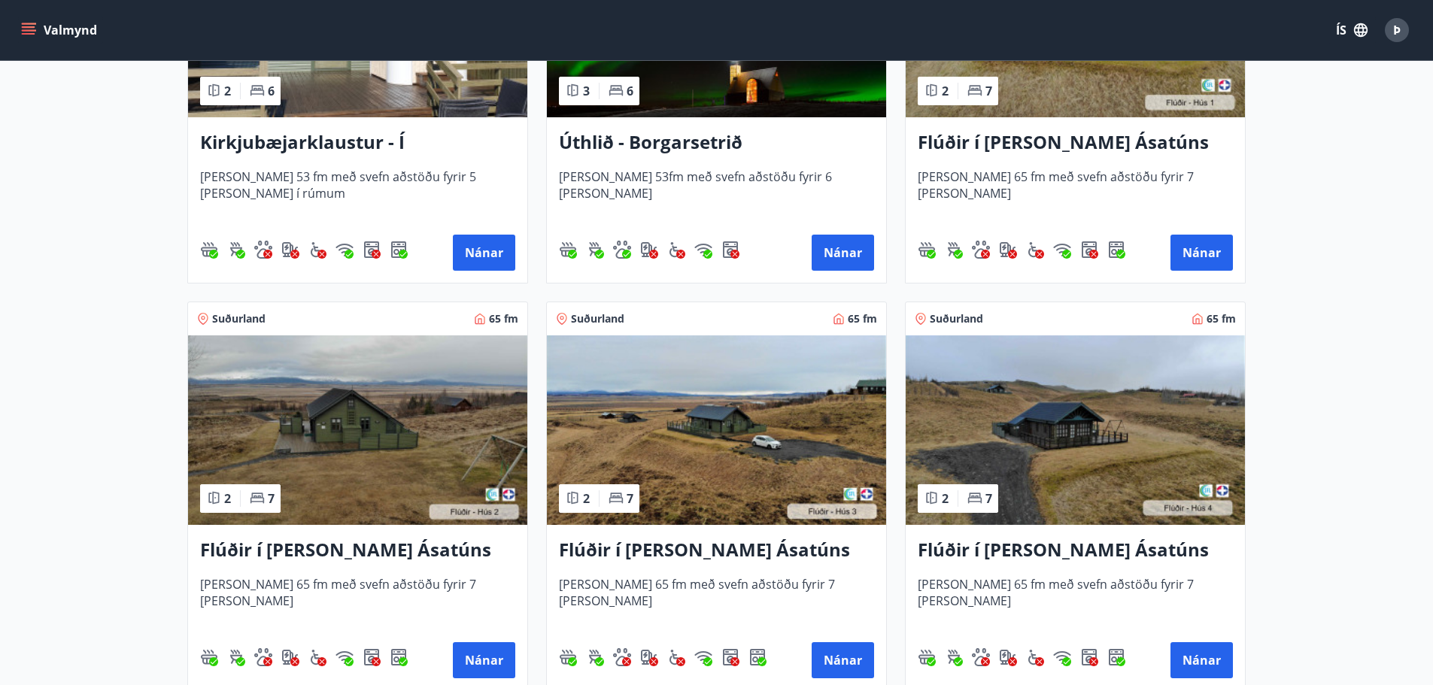
click at [344, 550] on h3 "Flúðir í [PERSON_NAME] Ásatúns hús 2 - í [GEOGRAPHIC_DATA] E" at bounding box center [357, 550] width 315 height 27
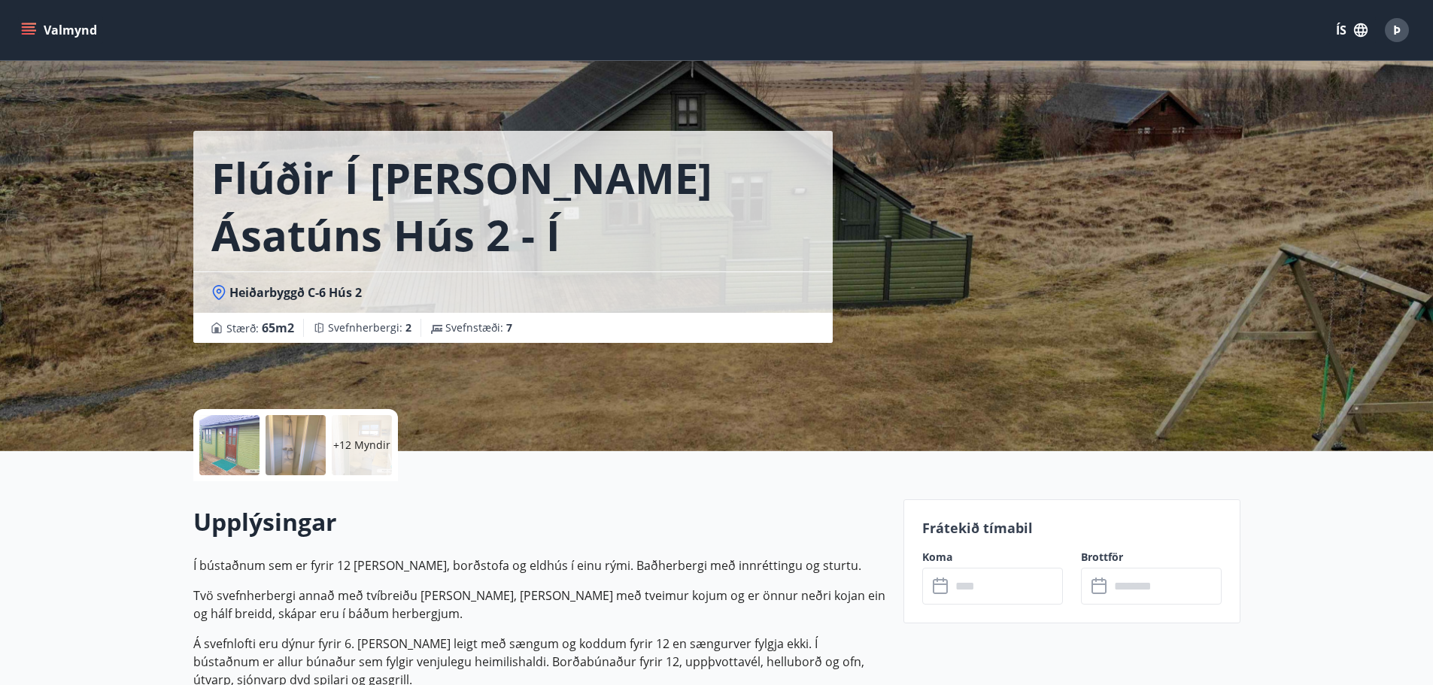
scroll to position [2, 0]
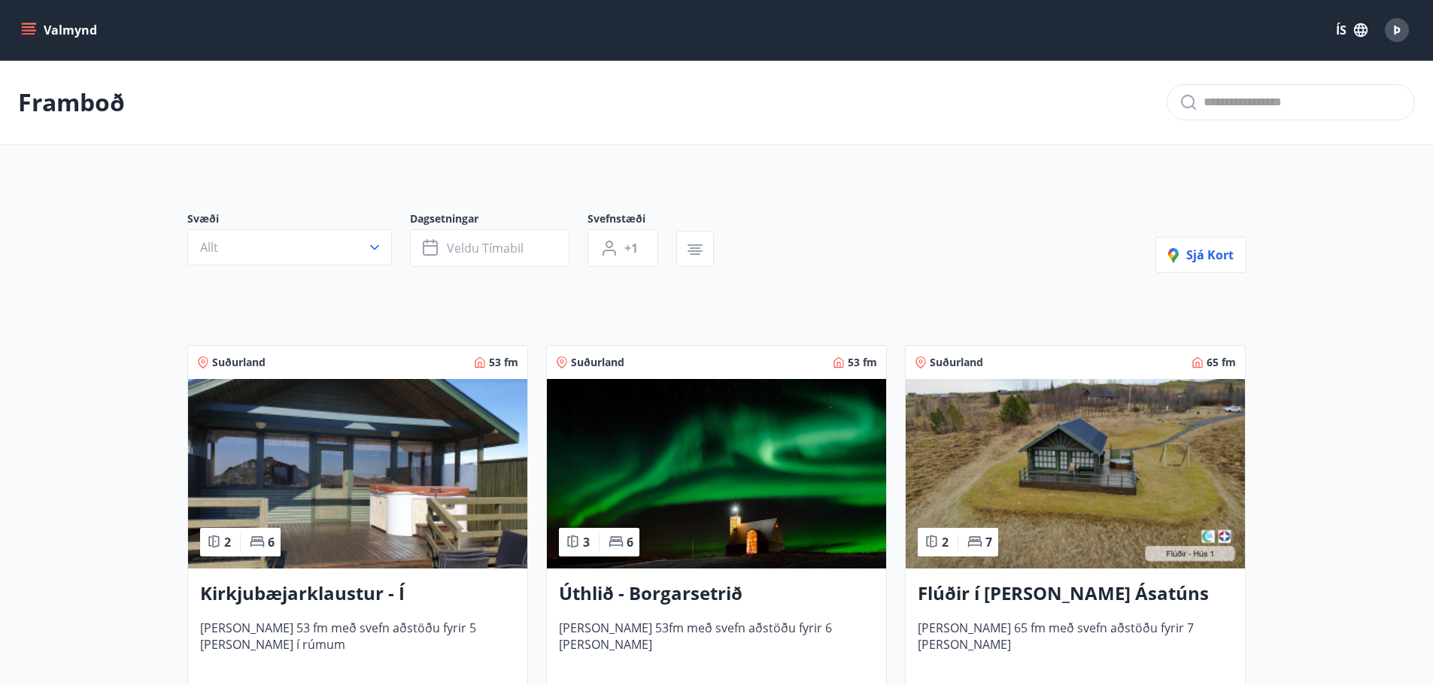
scroll to position [575, 0]
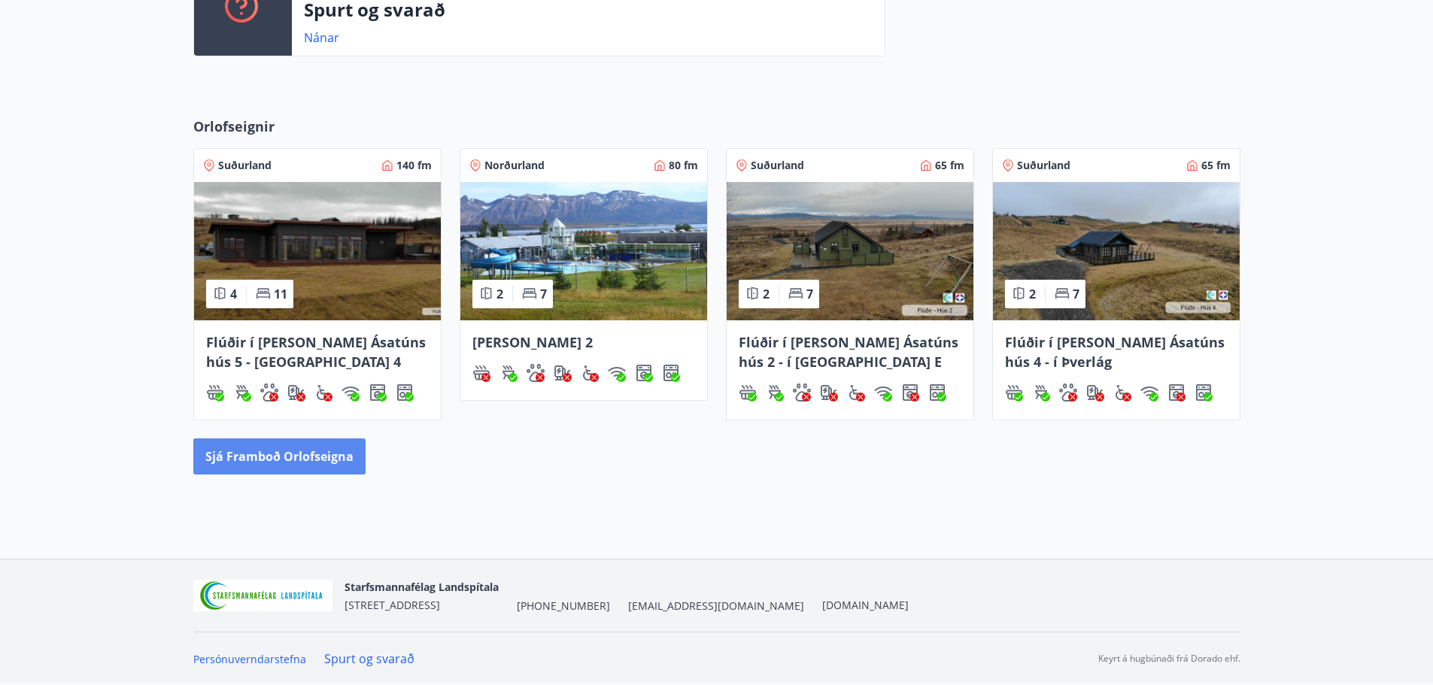
click at [278, 458] on button "Sjá framboð orlofseigna" at bounding box center [279, 457] width 172 height 36
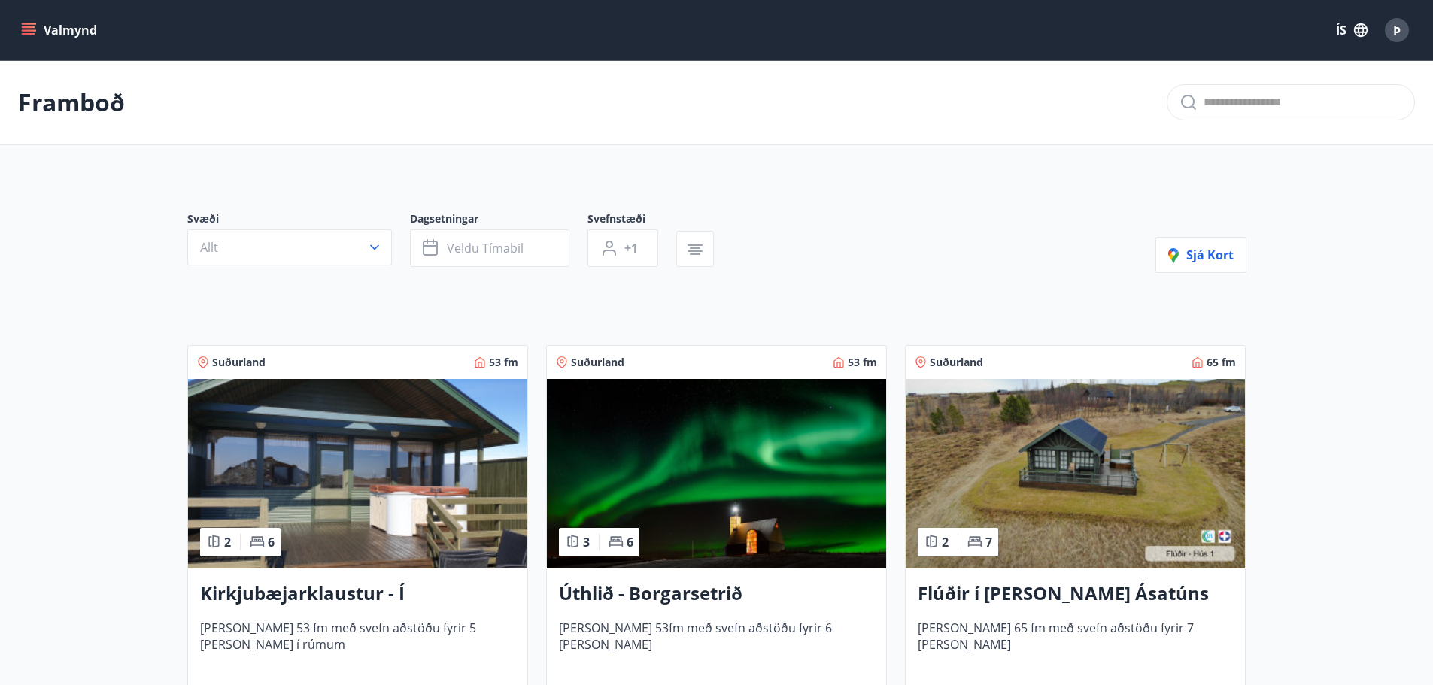
click at [29, 25] on icon "menu" at bounding box center [28, 30] width 15 height 15
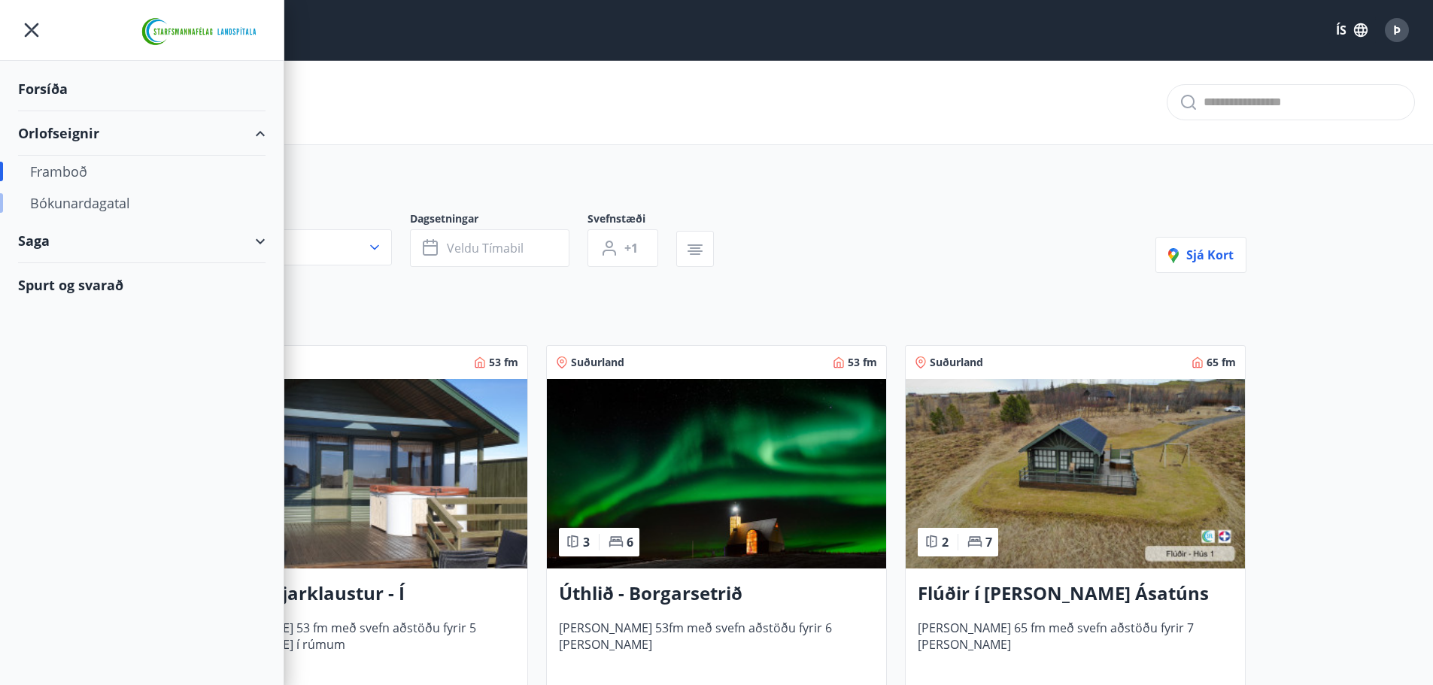
click at [100, 205] on div "Bókunardagatal" at bounding box center [141, 203] width 223 height 32
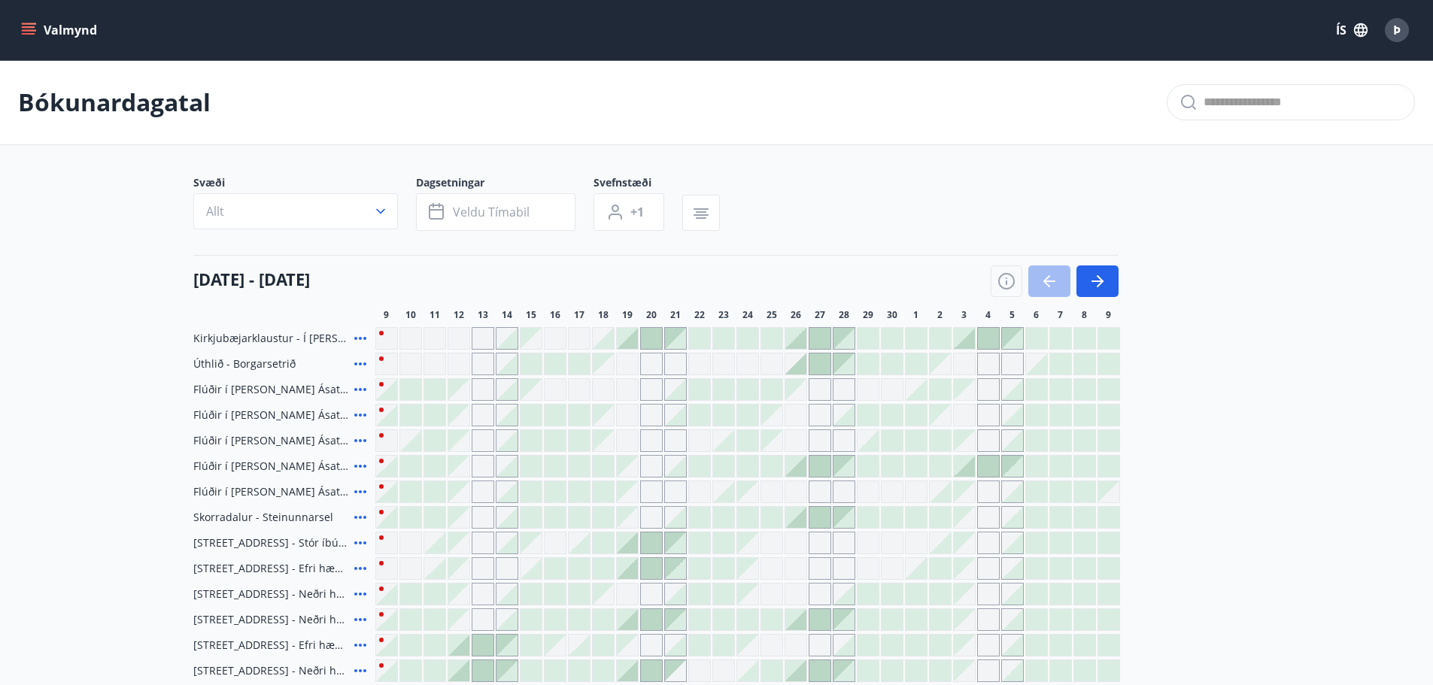
click at [1061, 281] on div at bounding box center [1055, 282] width 128 height 32
click at [1051, 282] on div at bounding box center [1055, 282] width 128 height 32
click at [515, 206] on span "Veldu tímabil" at bounding box center [491, 212] width 77 height 17
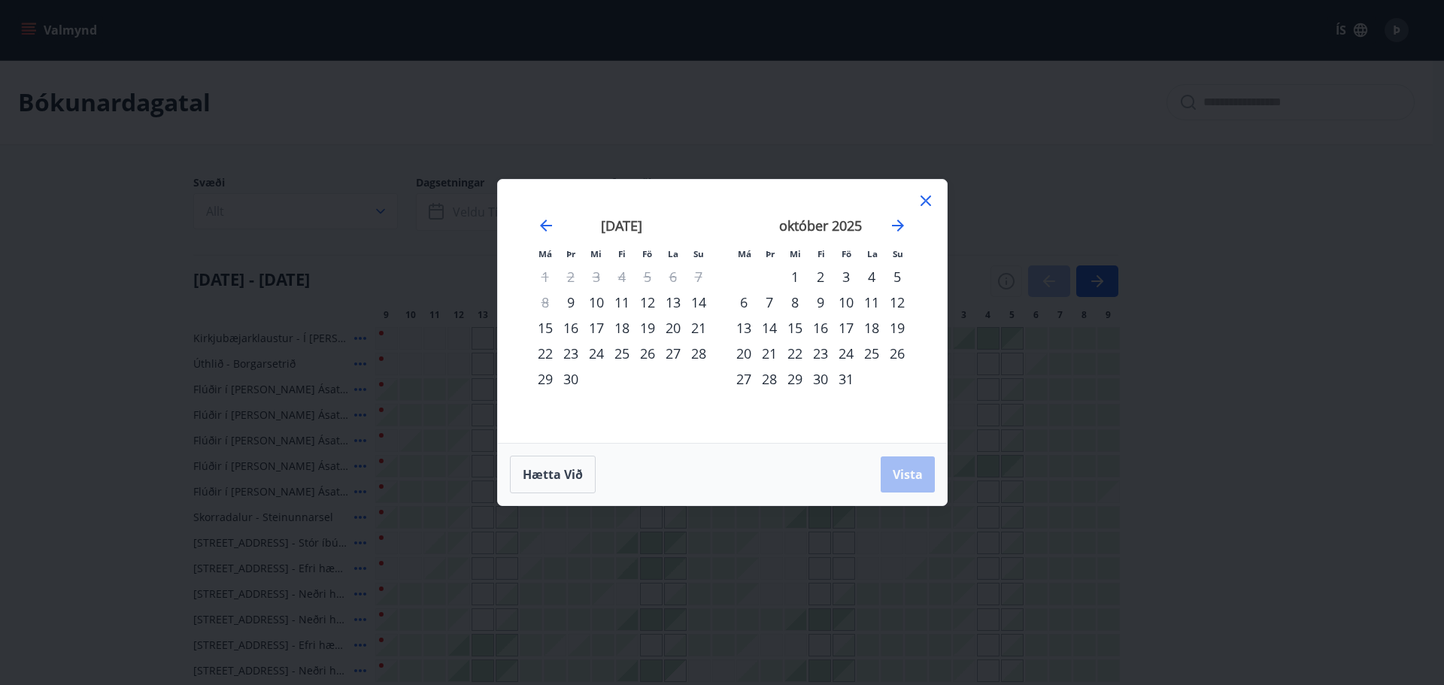
click at [572, 305] on div "9" at bounding box center [571, 303] width 26 height 26
click at [574, 375] on div "30" at bounding box center [571, 379] width 26 height 26
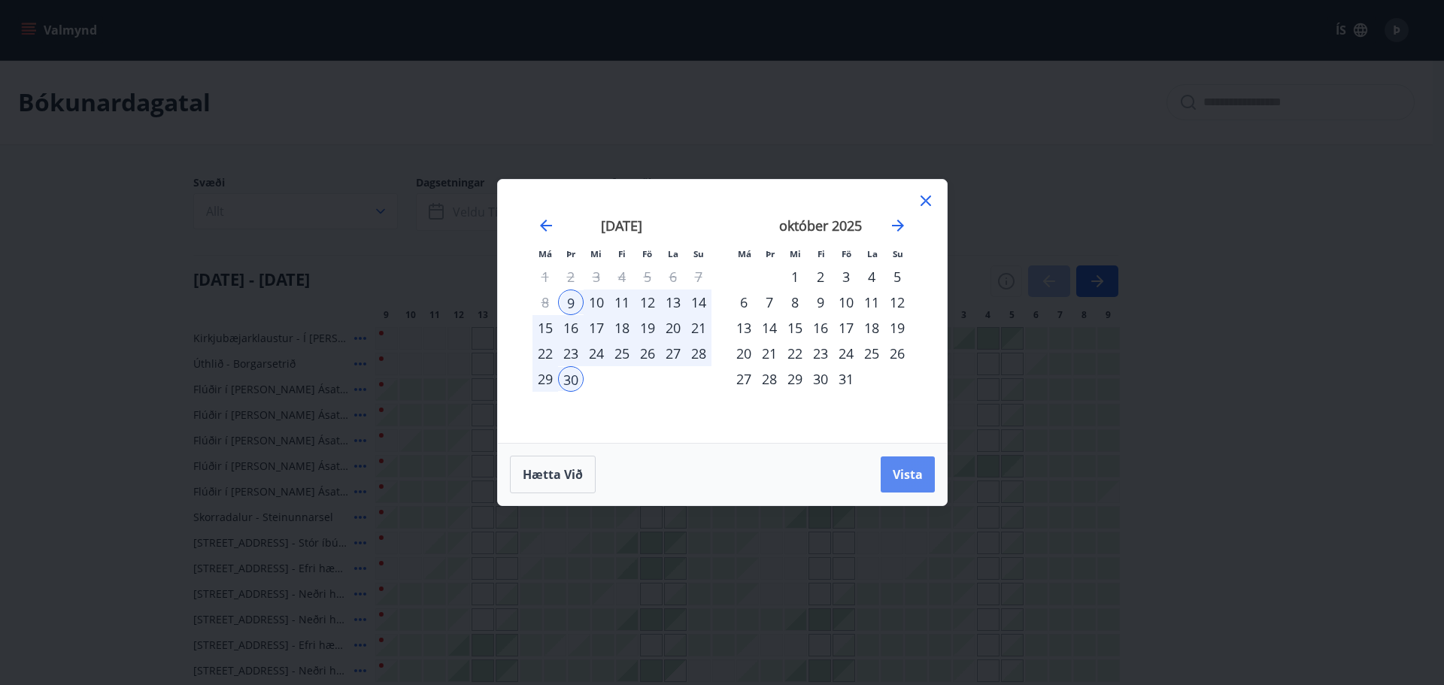
click at [927, 475] on button "Vista" at bounding box center [908, 475] width 54 height 36
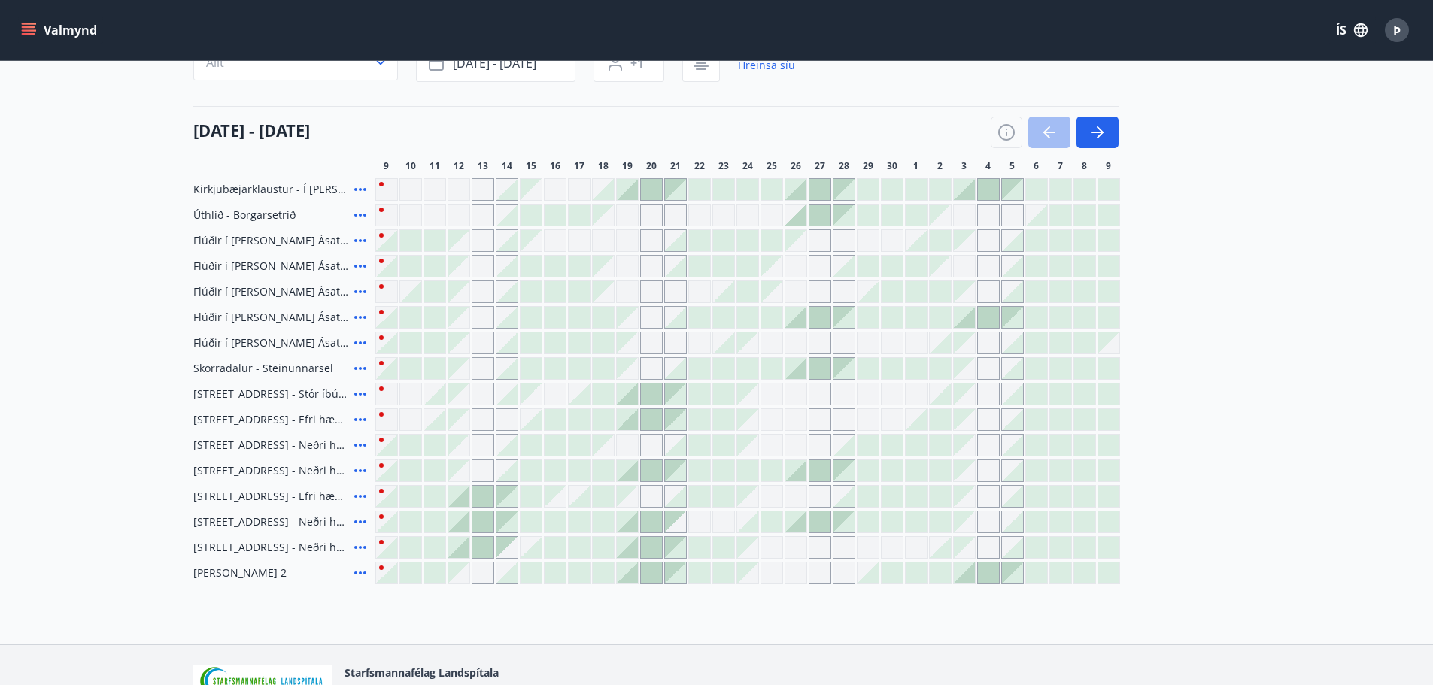
scroll to position [235, 0]
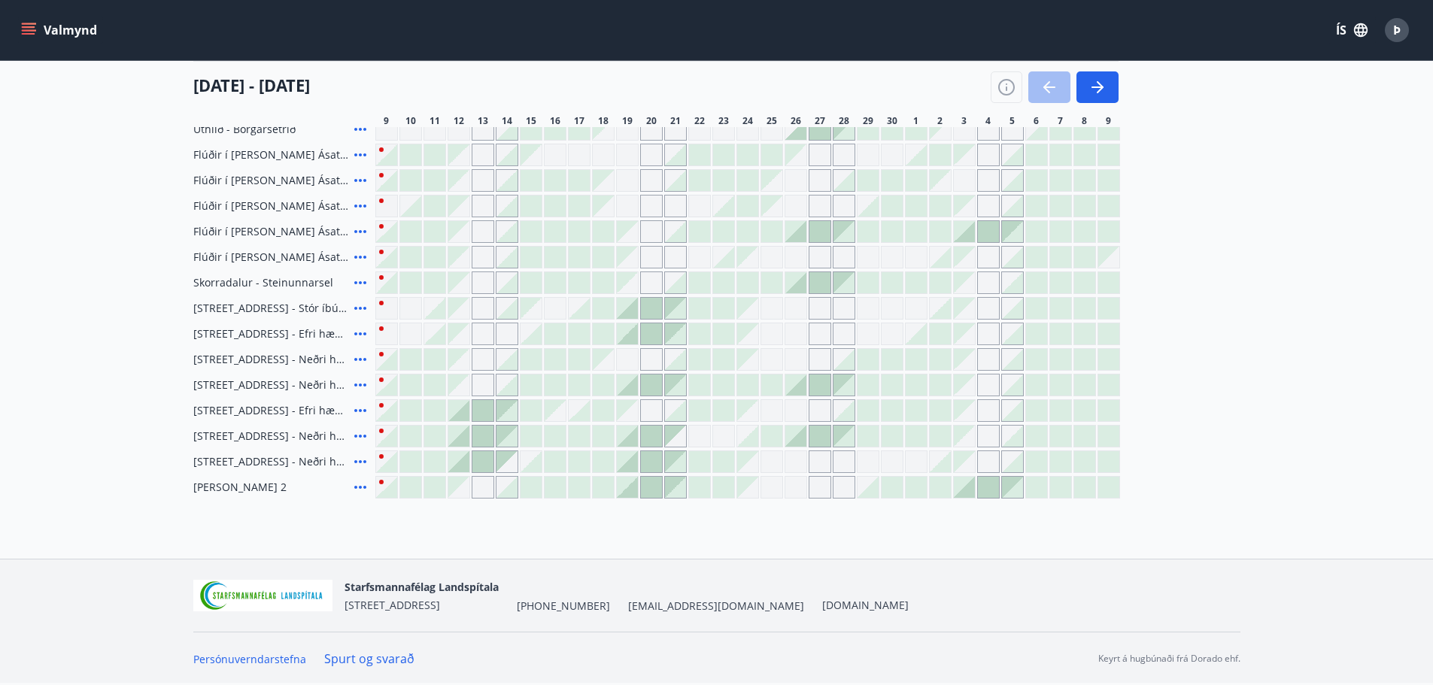
click at [474, 457] on div at bounding box center [482, 461] width 21 height 21
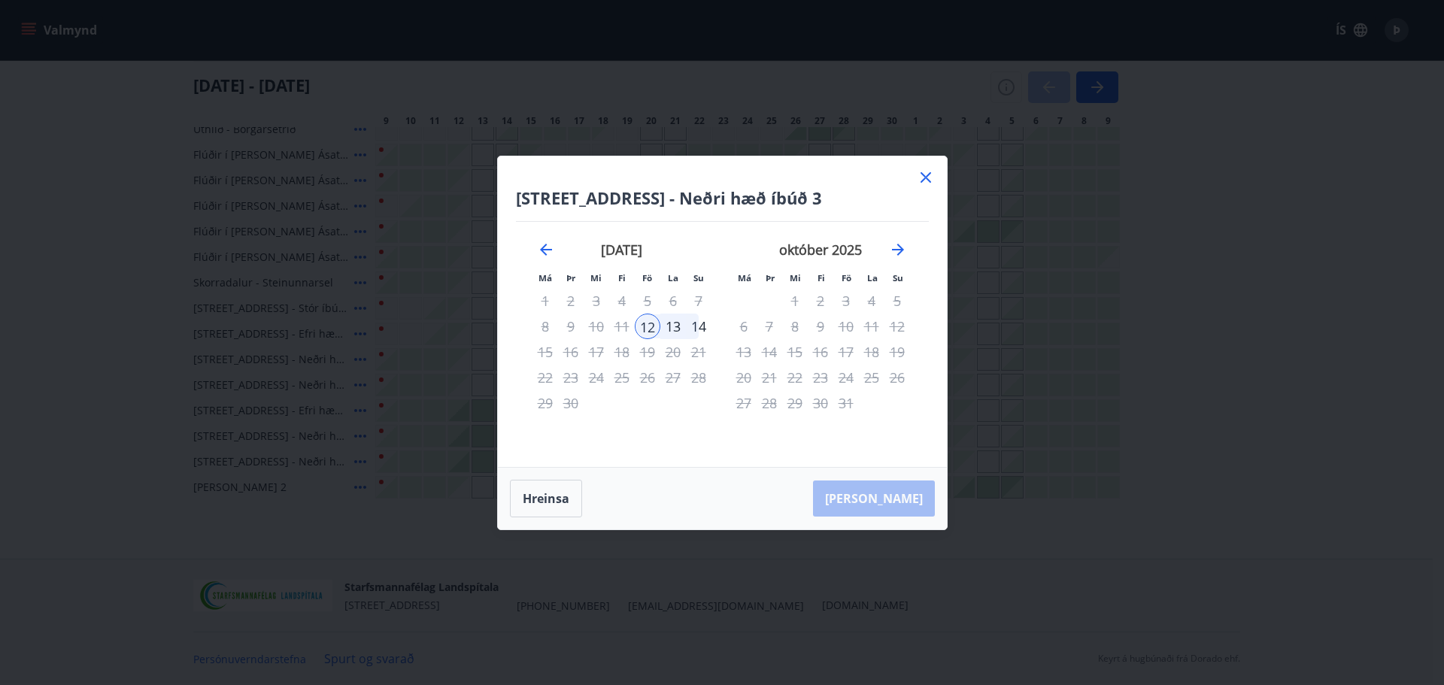
click at [928, 175] on icon at bounding box center [926, 177] width 11 height 11
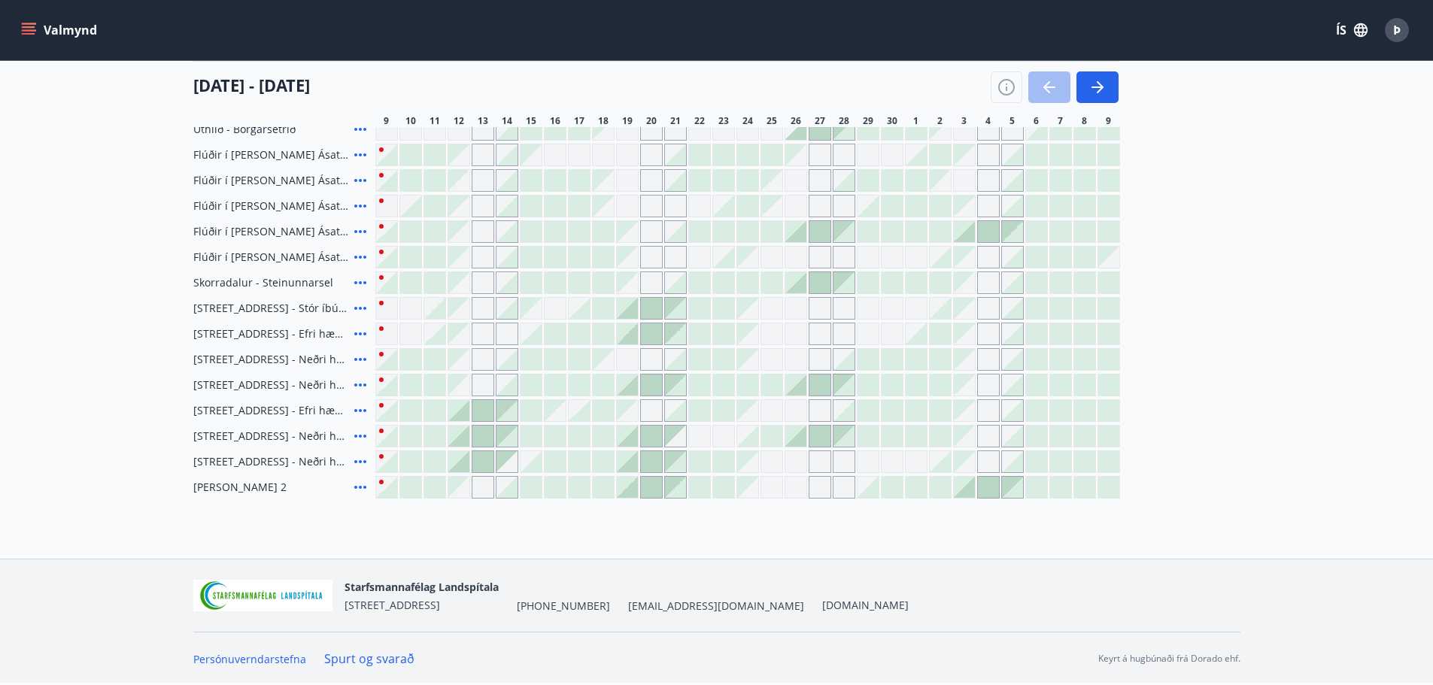
click at [250, 364] on span "[STREET_ADDRESS] - Neðri hæð íbúð 3" at bounding box center [270, 359] width 155 height 15
click at [421, 360] on div at bounding box center [410, 359] width 23 height 23
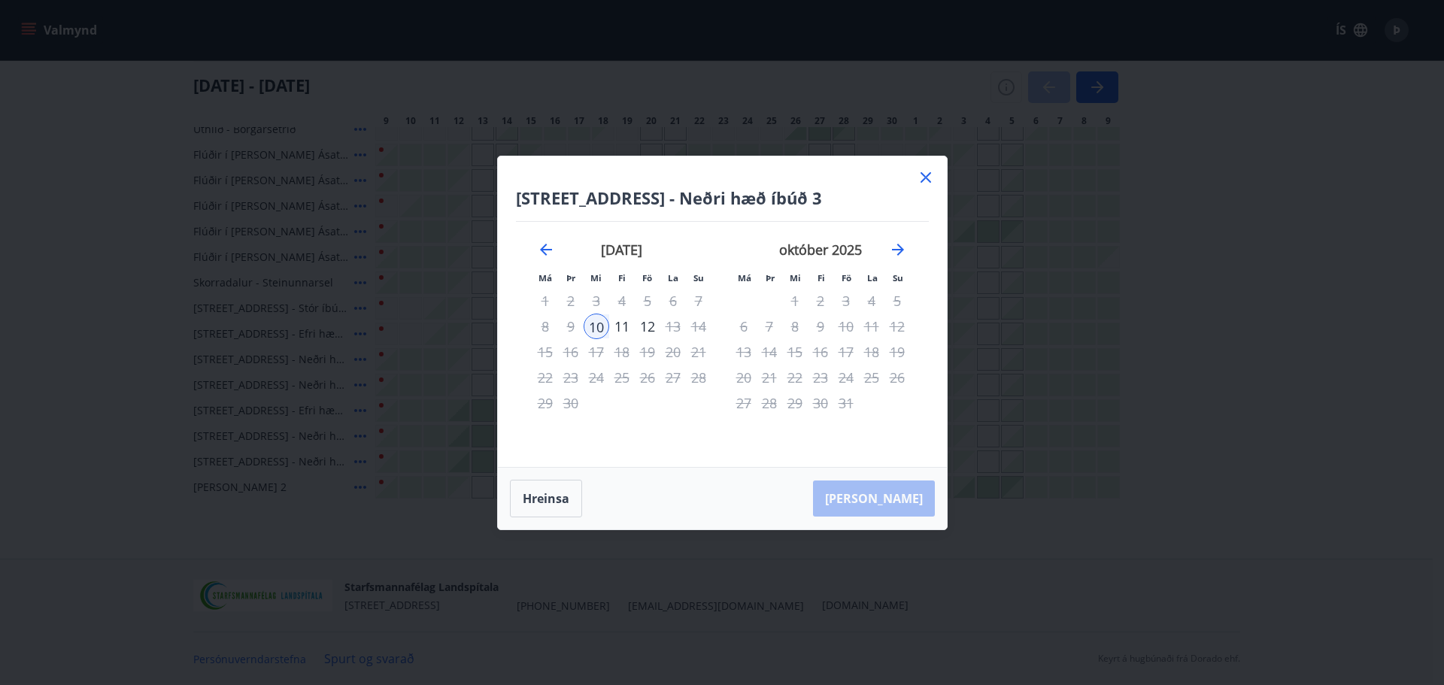
click at [931, 176] on icon at bounding box center [926, 178] width 18 height 18
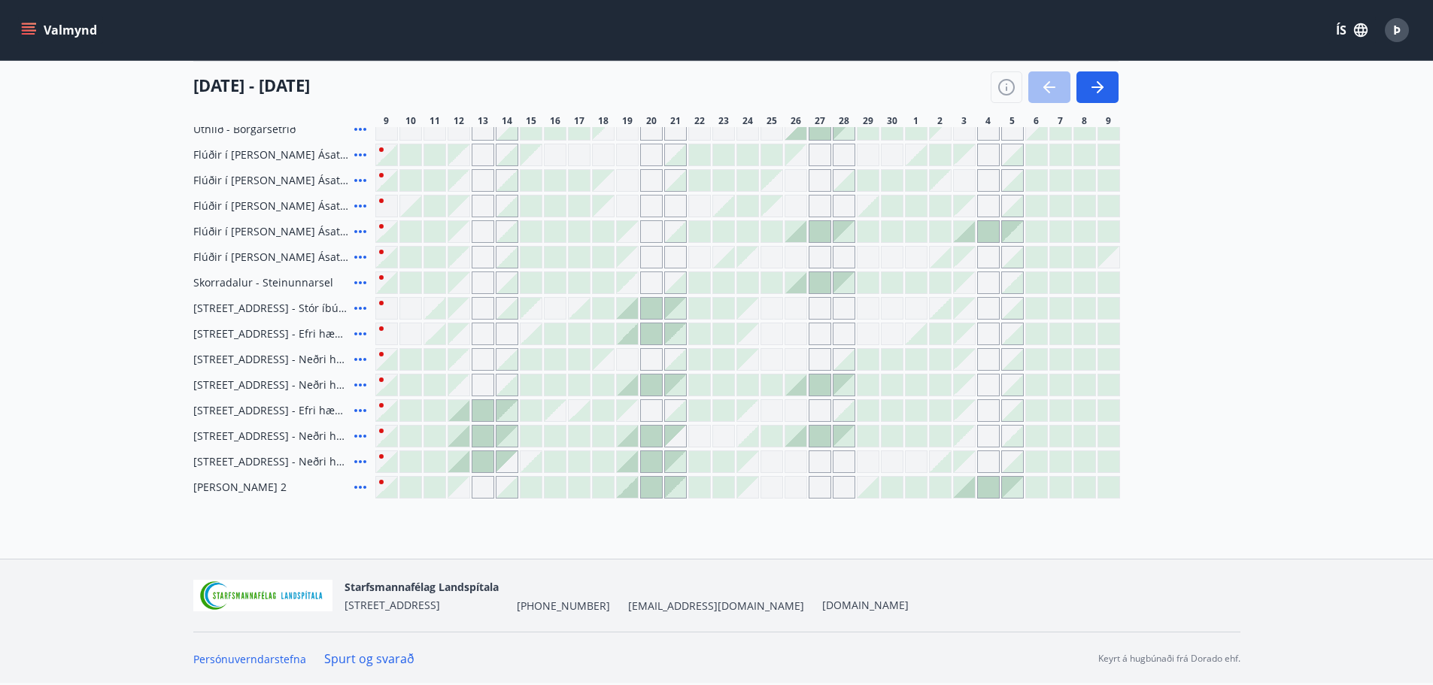
click at [422, 312] on div at bounding box center [747, 308] width 745 height 23
click at [534, 305] on div "Gráir dagar eru ekki bókanlegir" at bounding box center [531, 308] width 21 height 21
click at [556, 308] on div "Gráir dagar eru ekki bókanlegir" at bounding box center [555, 308] width 23 height 23
click at [760, 308] on div "[PERSON_NAME] eru ekki [DEMOGRAPHIC_DATA]" at bounding box center [747, 308] width 745 height 23
click at [777, 307] on div "Gráir dagar eru ekki bókanlegir" at bounding box center [772, 308] width 23 height 23
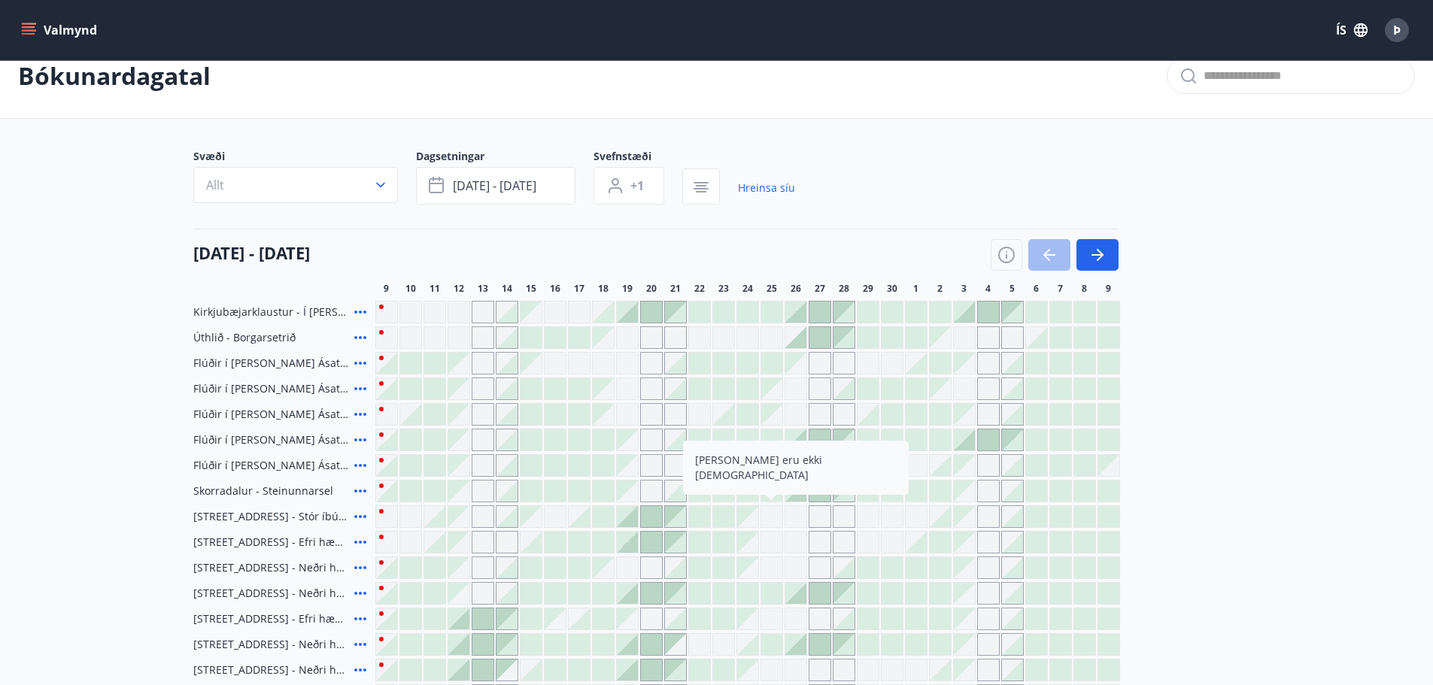
scroll to position [0, 0]
